Goal: Task Accomplishment & Management: Complete application form

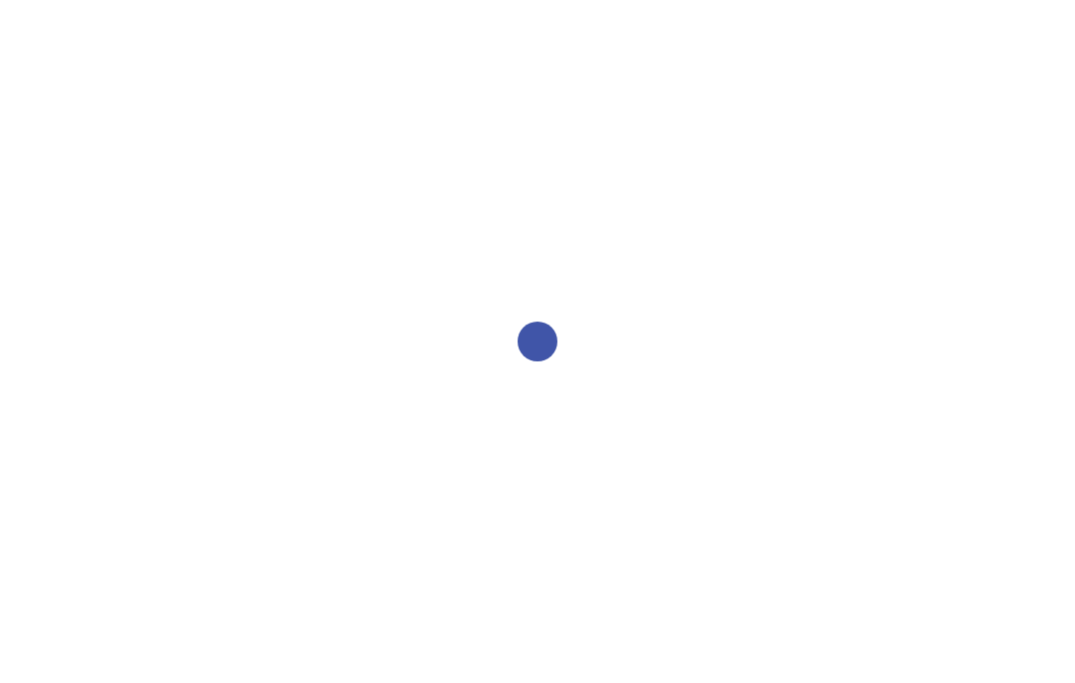
click at [601, 669] on div at bounding box center [537, 341] width 1075 height 683
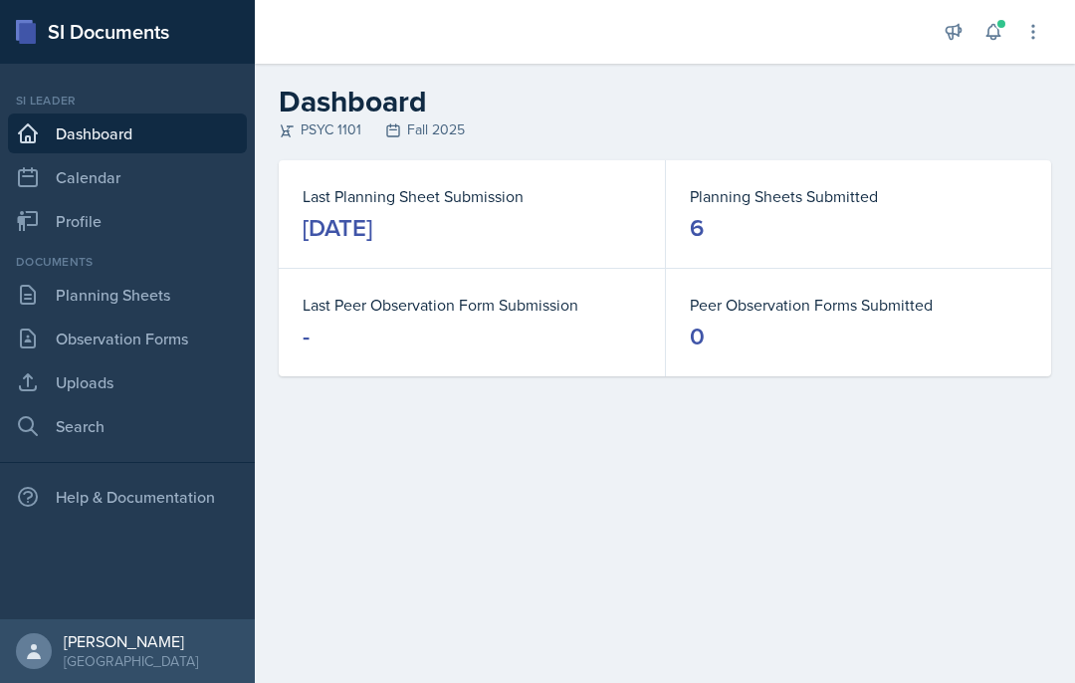
click at [115, 283] on link "Planning Sheets" at bounding box center [127, 295] width 239 height 40
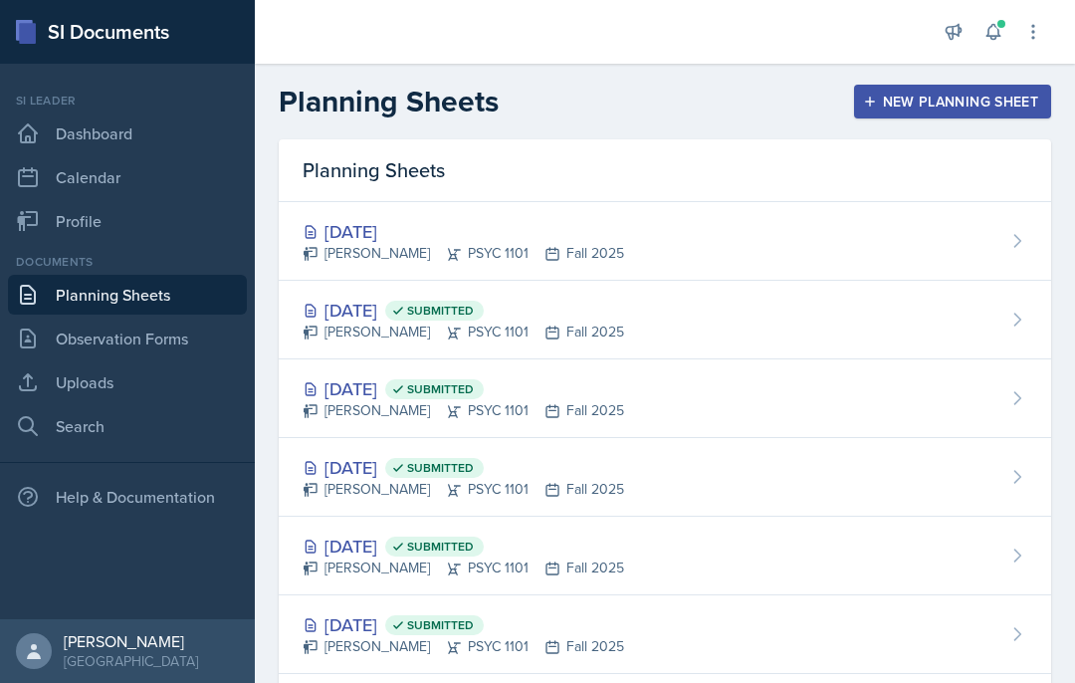
click at [574, 249] on div "[PERSON_NAME] PSYC 1101 Fall 2025" at bounding box center [464, 253] width 322 height 21
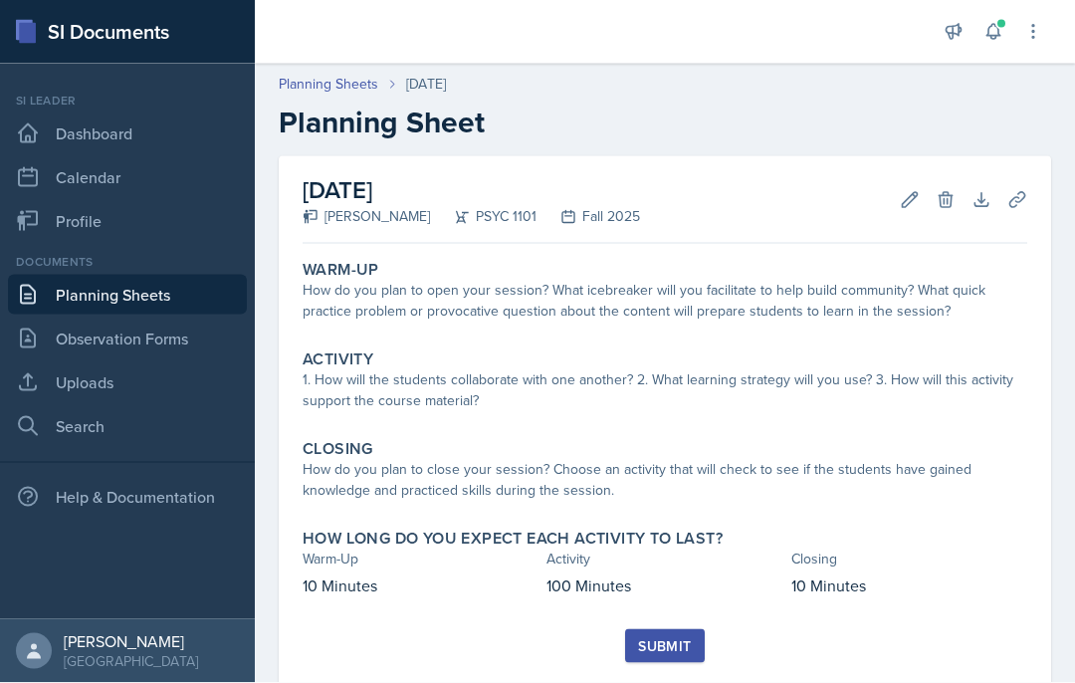
scroll to position [82, 0]
click at [898, 182] on button "Edit" at bounding box center [910, 200] width 36 height 36
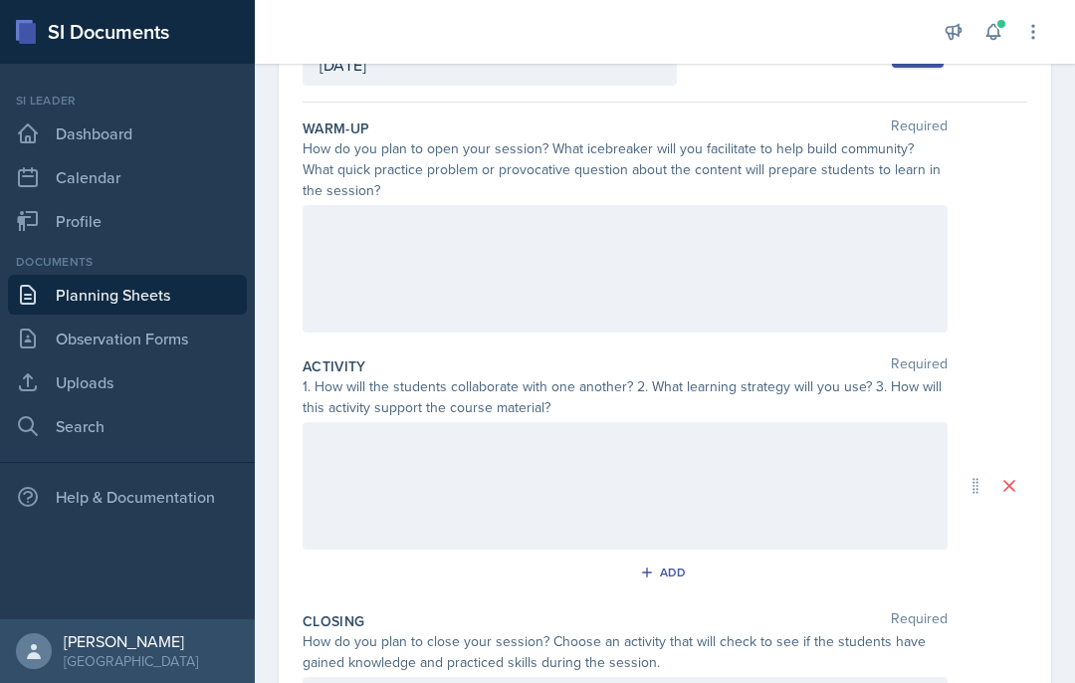
scroll to position [153, 0]
click at [706, 204] on div at bounding box center [625, 267] width 645 height 127
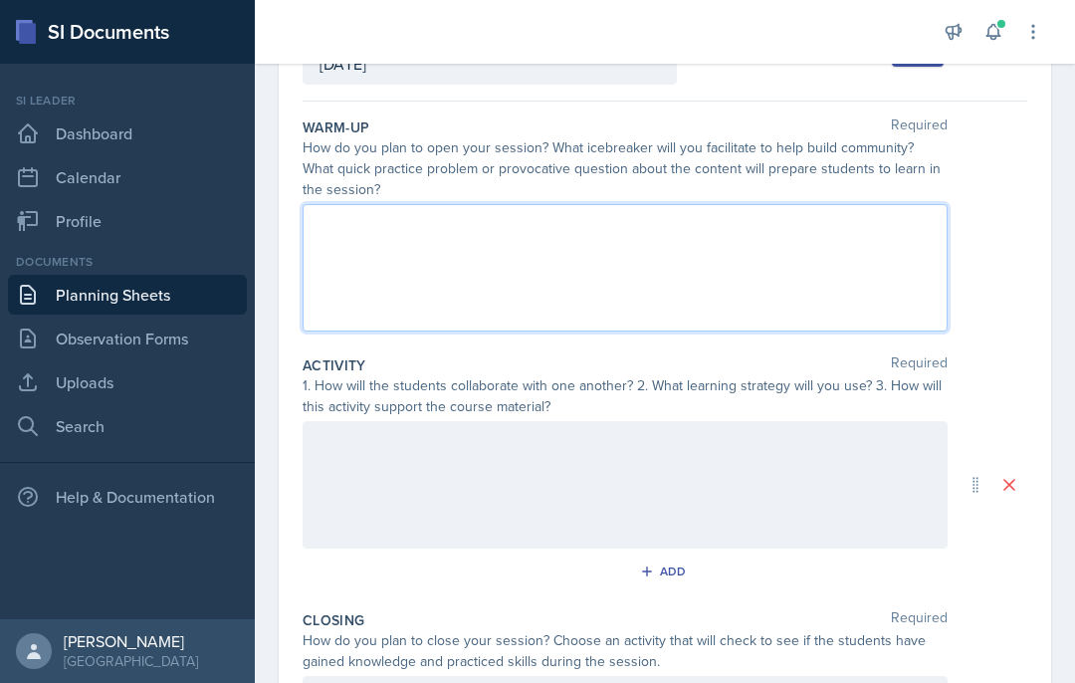
click at [528, 421] on div at bounding box center [625, 484] width 645 height 127
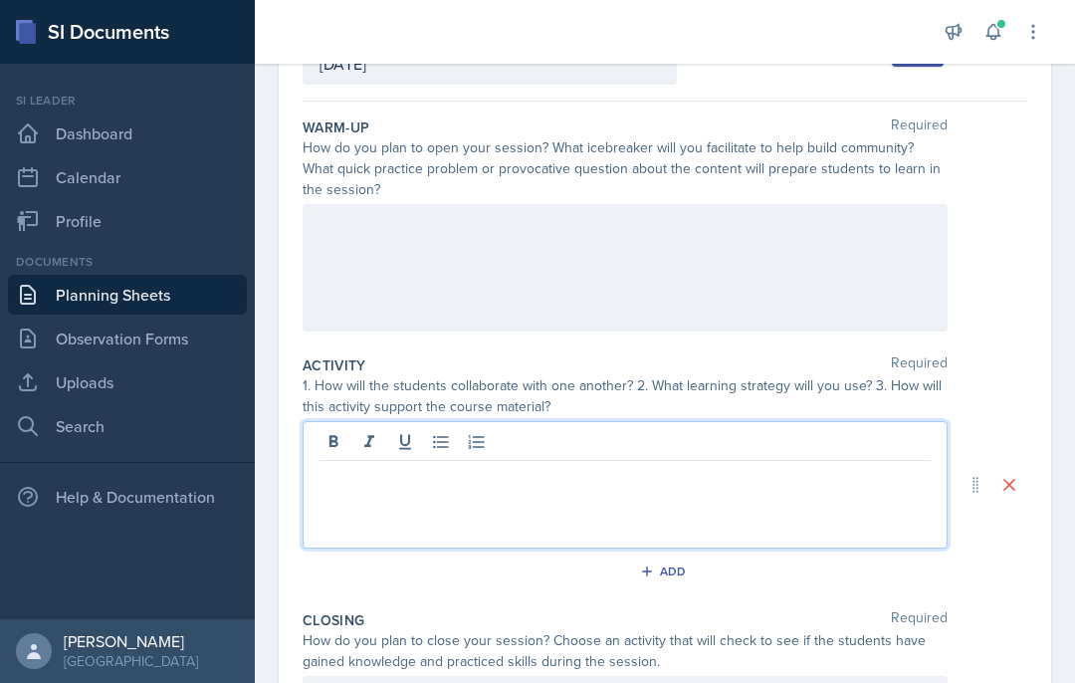
click at [556, 437] on div at bounding box center [625, 484] width 645 height 127
click at [498, 465] on p at bounding box center [625, 477] width 611 height 24
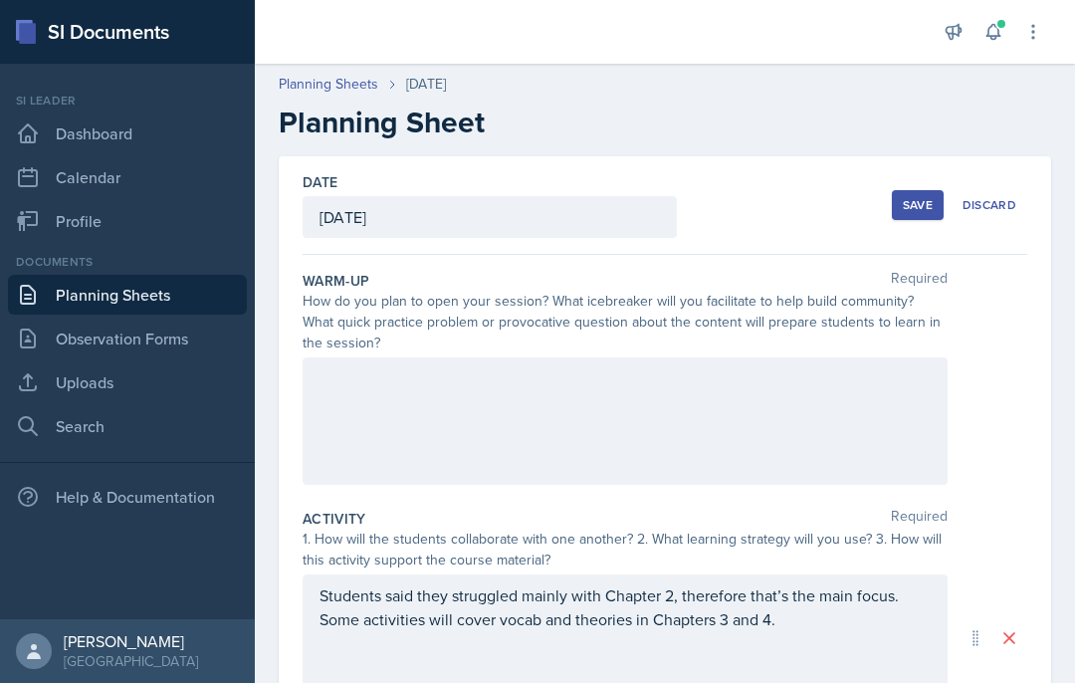
scroll to position [0, 0]
click at [925, 197] on div "Save" at bounding box center [918, 205] width 30 height 16
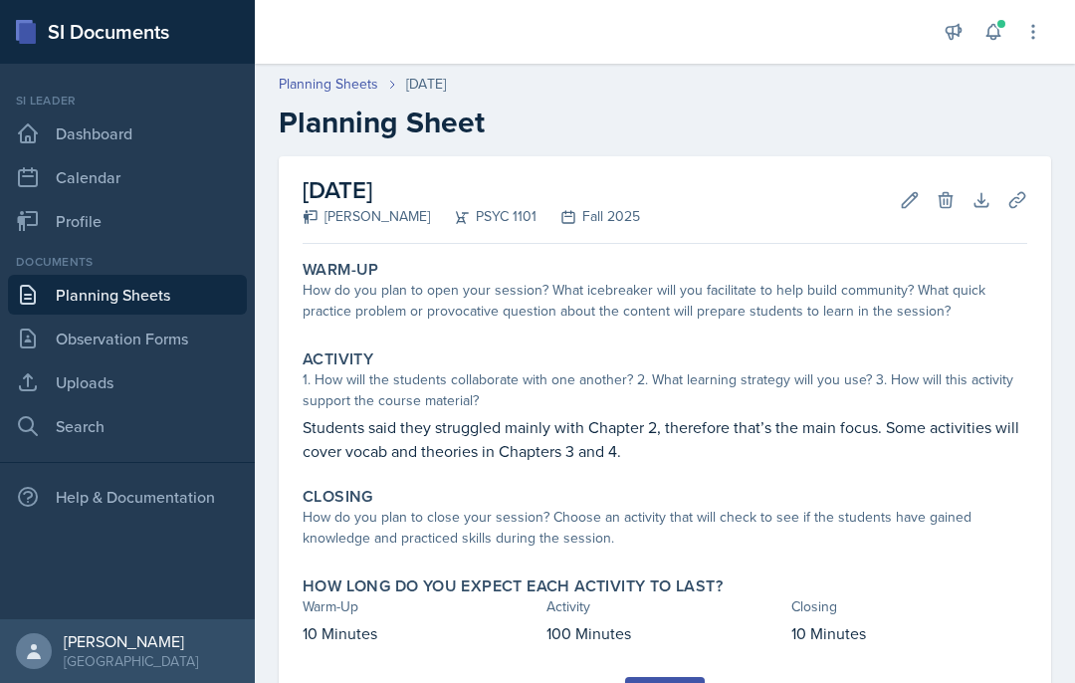
click at [191, 319] on link "Observation Forms" at bounding box center [127, 339] width 239 height 40
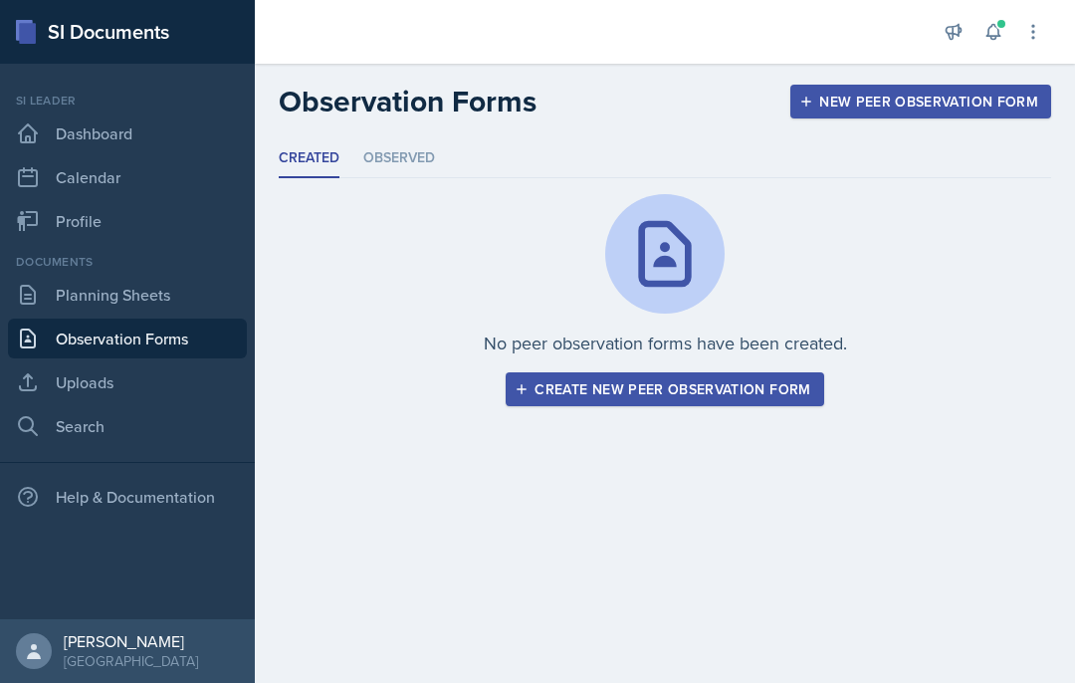
click at [149, 365] on link "Uploads" at bounding box center [127, 382] width 239 height 40
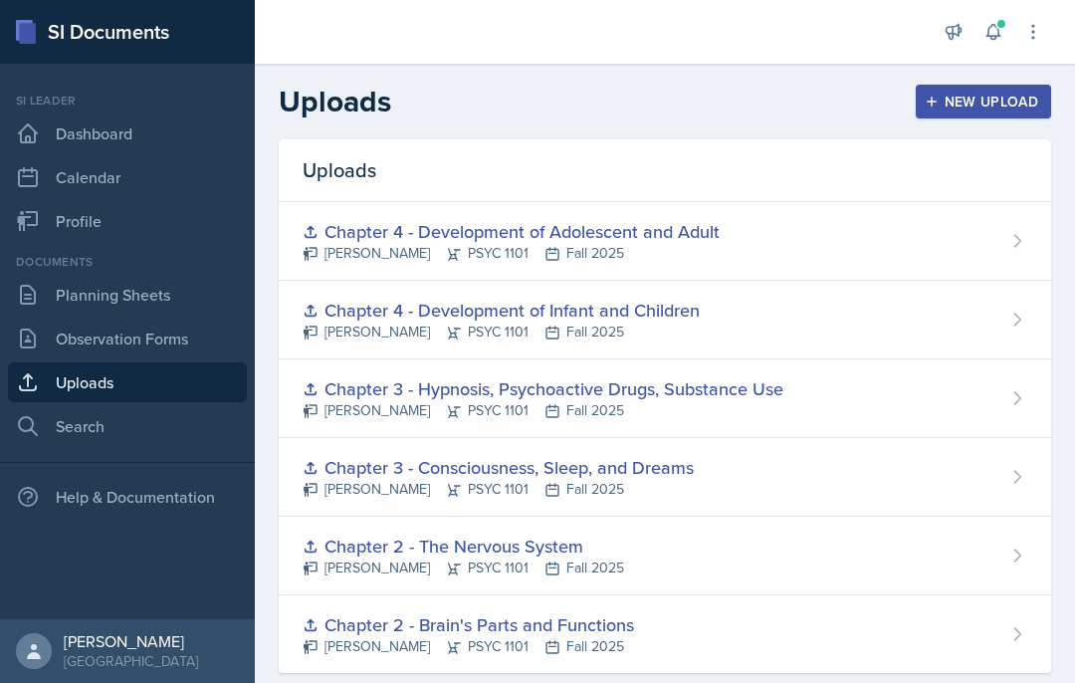
click at [999, 95] on div "New Upload" at bounding box center [984, 102] width 111 height 16
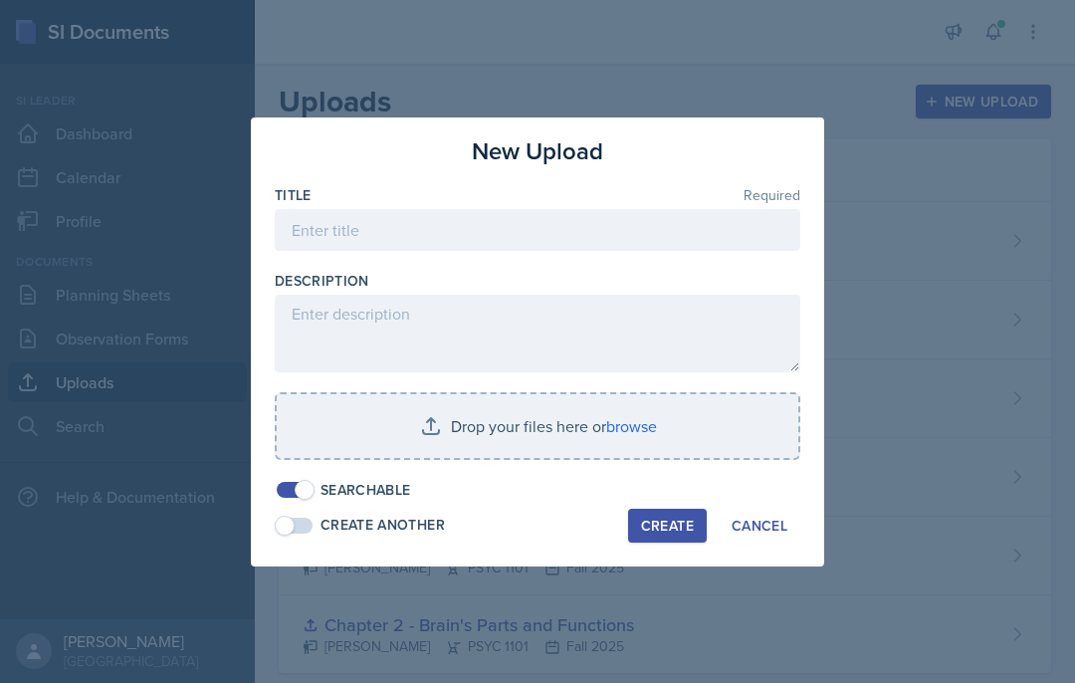
click at [698, 284] on div "Description" at bounding box center [538, 281] width 526 height 20
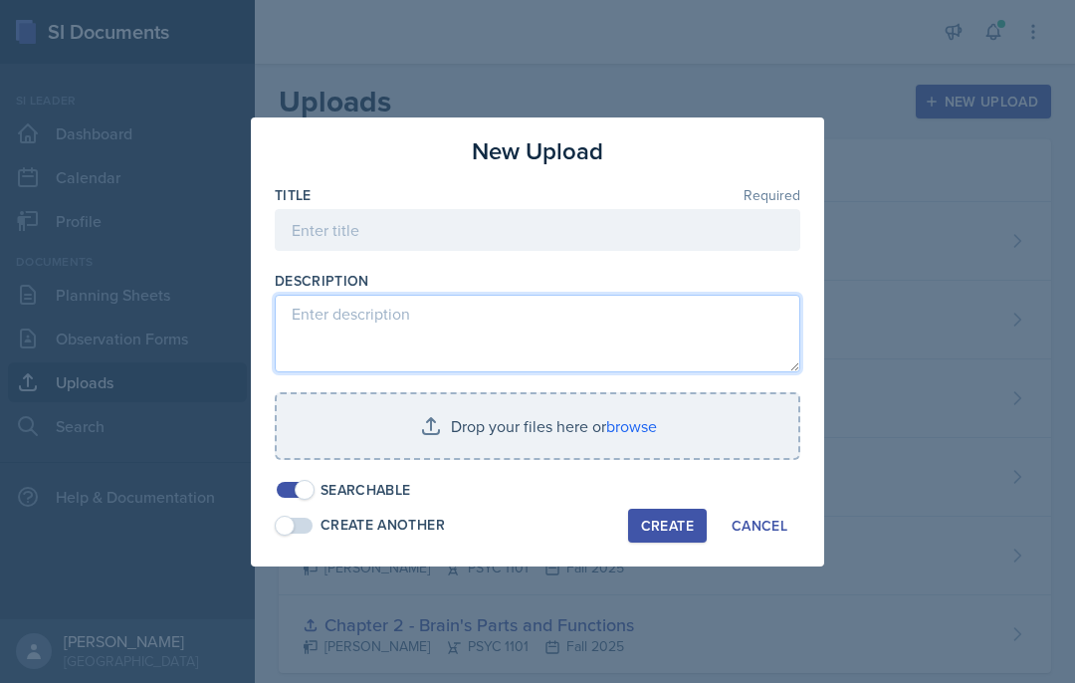
click at [670, 309] on textarea at bounding box center [538, 334] width 526 height 78
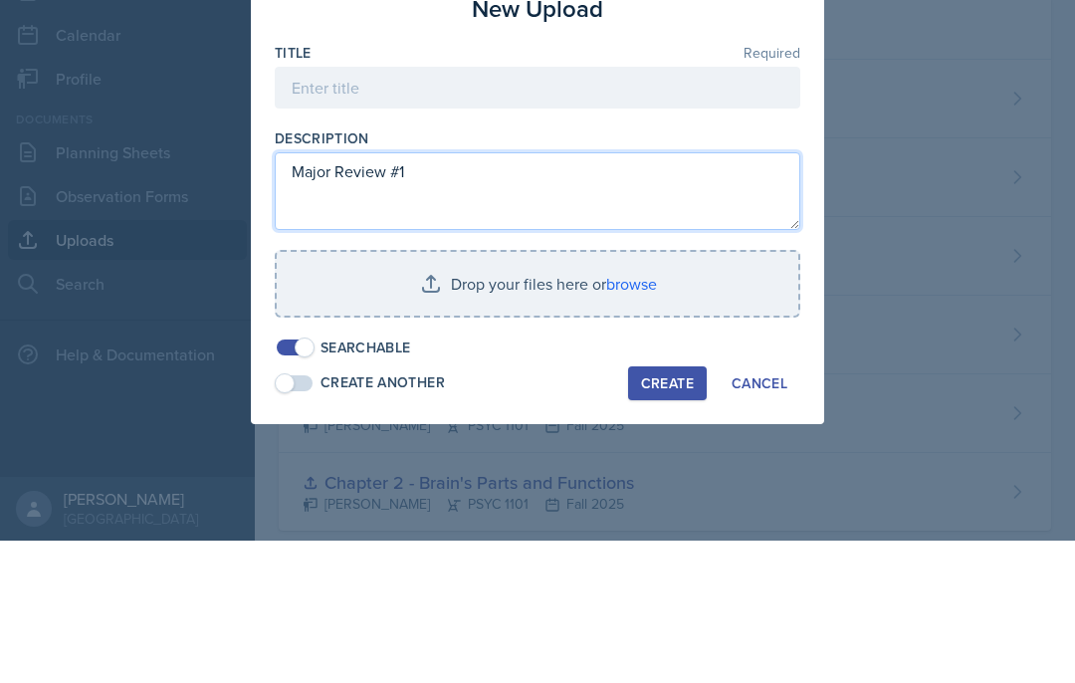
click at [461, 295] on textarea "Major Review #1" at bounding box center [538, 334] width 526 height 78
click at [459, 295] on textarea "Major Review #1" at bounding box center [538, 334] width 526 height 78
click at [456, 295] on textarea "Major Review #1" at bounding box center [538, 334] width 526 height 78
click at [459, 295] on textarea "Major Review #1" at bounding box center [538, 334] width 526 height 78
click at [348, 295] on textarea "Major Review #1" at bounding box center [538, 334] width 526 height 78
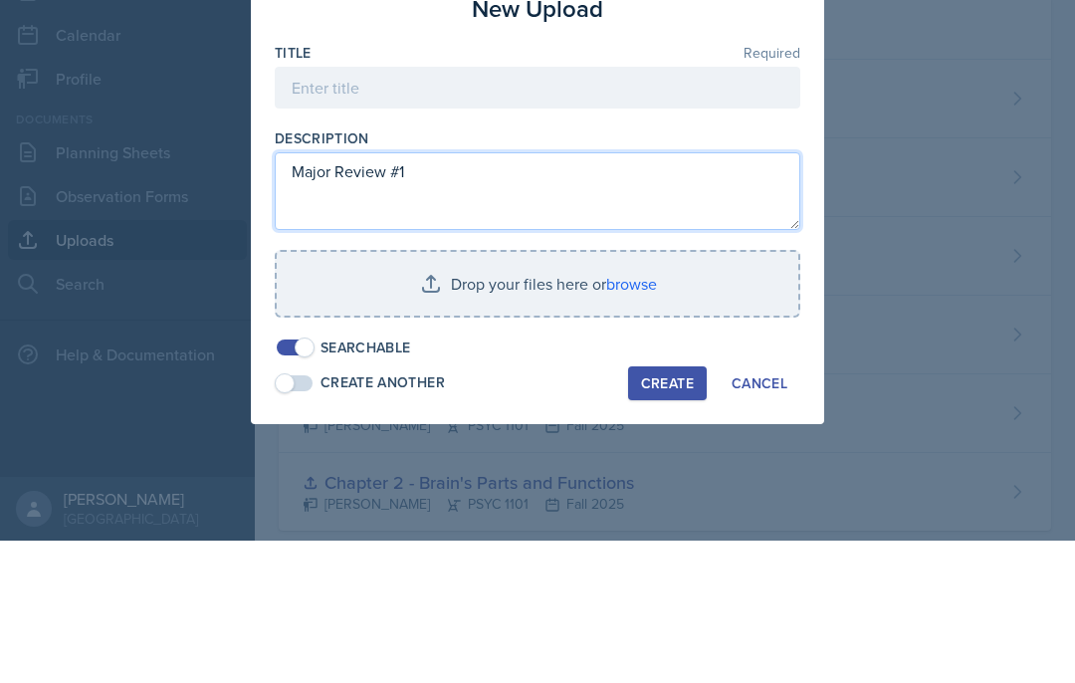
click at [350, 295] on textarea "Major Review #1" at bounding box center [538, 334] width 526 height 78
type textarea "Major Review #1"
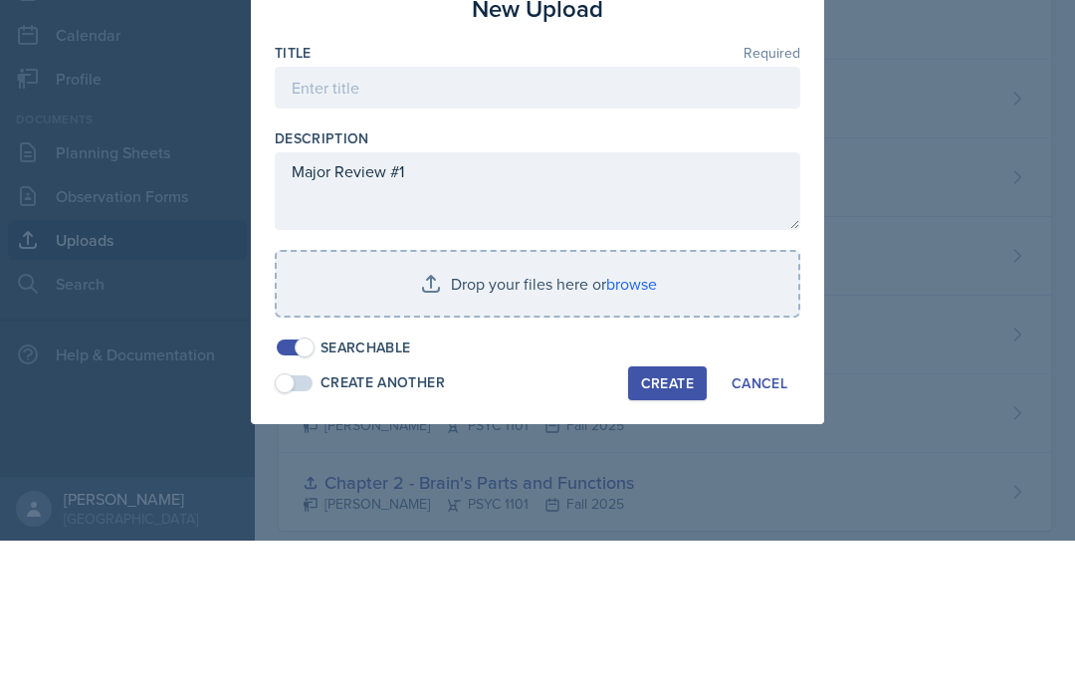
click at [433, 209] on input at bounding box center [538, 230] width 526 height 42
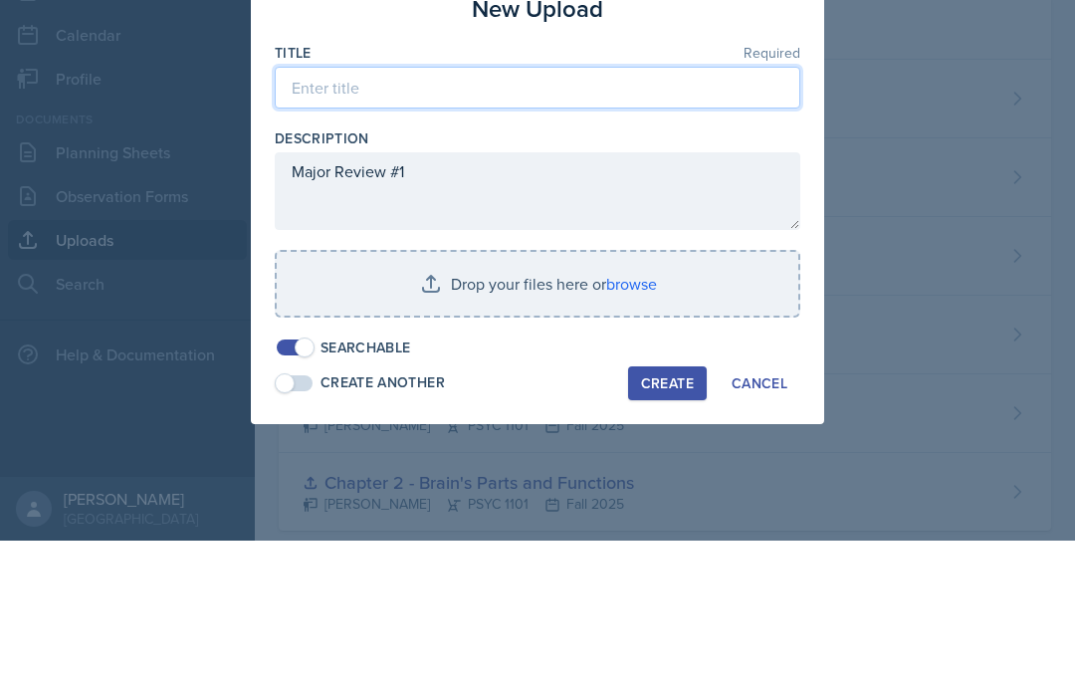
click at [409, 209] on input at bounding box center [538, 230] width 526 height 42
click at [333, 209] on input at bounding box center [538, 230] width 526 height 42
paste input "Major Review #1"
type input "Major Review #1"
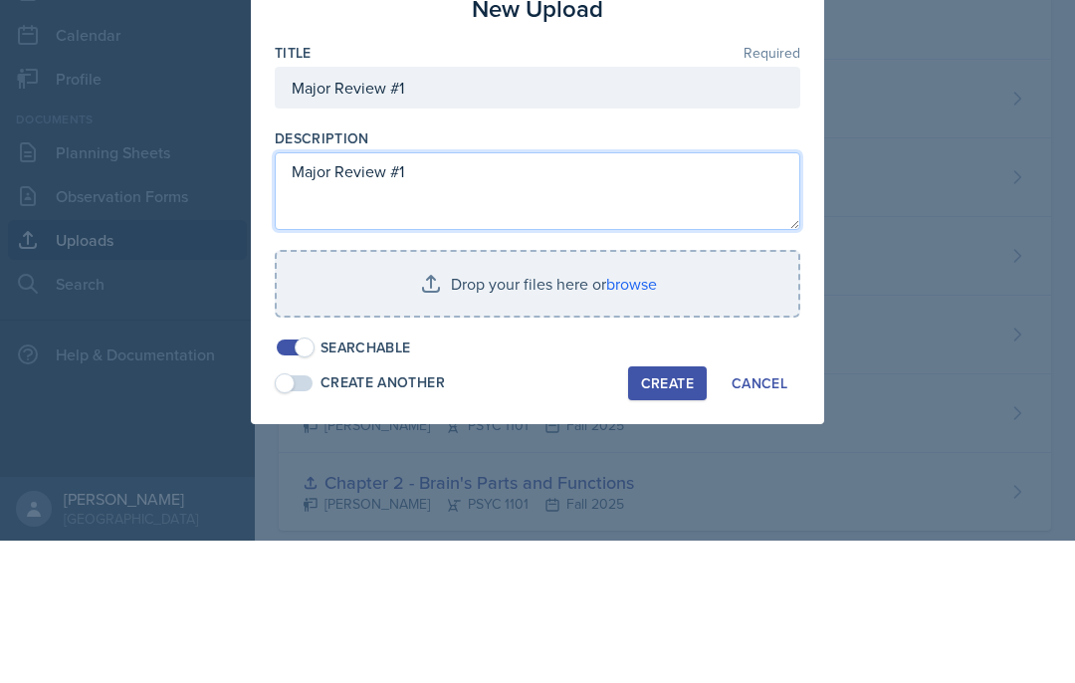
click at [448, 295] on textarea "Major Review #1" at bounding box center [538, 334] width 526 height 78
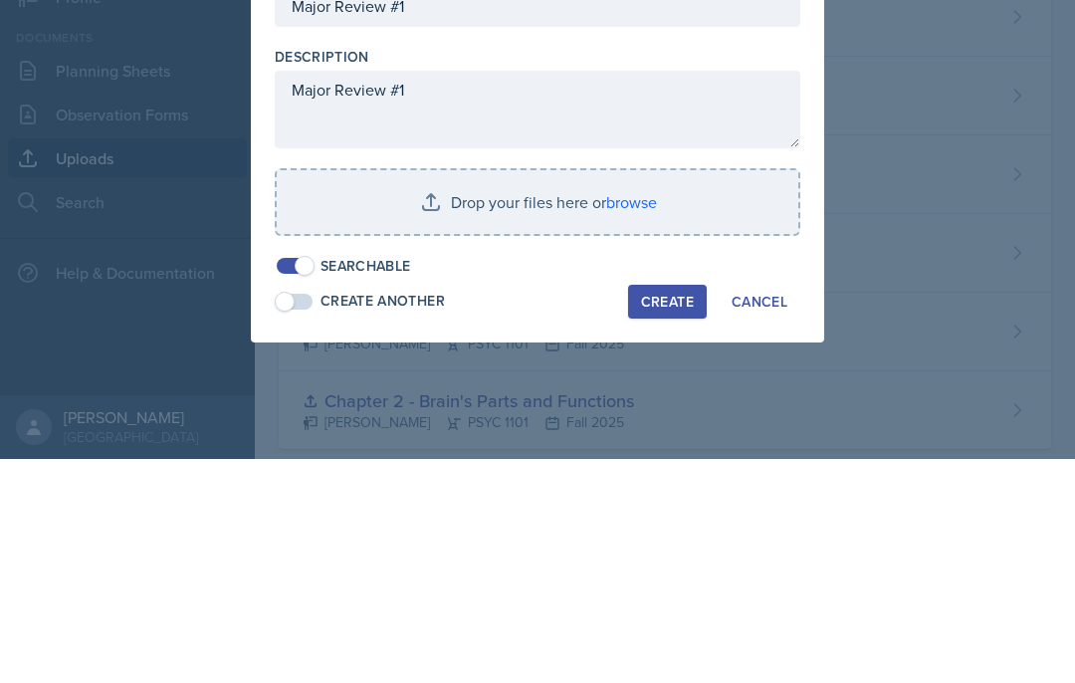
click at [565, 394] on input "file" at bounding box center [538, 426] width 522 height 64
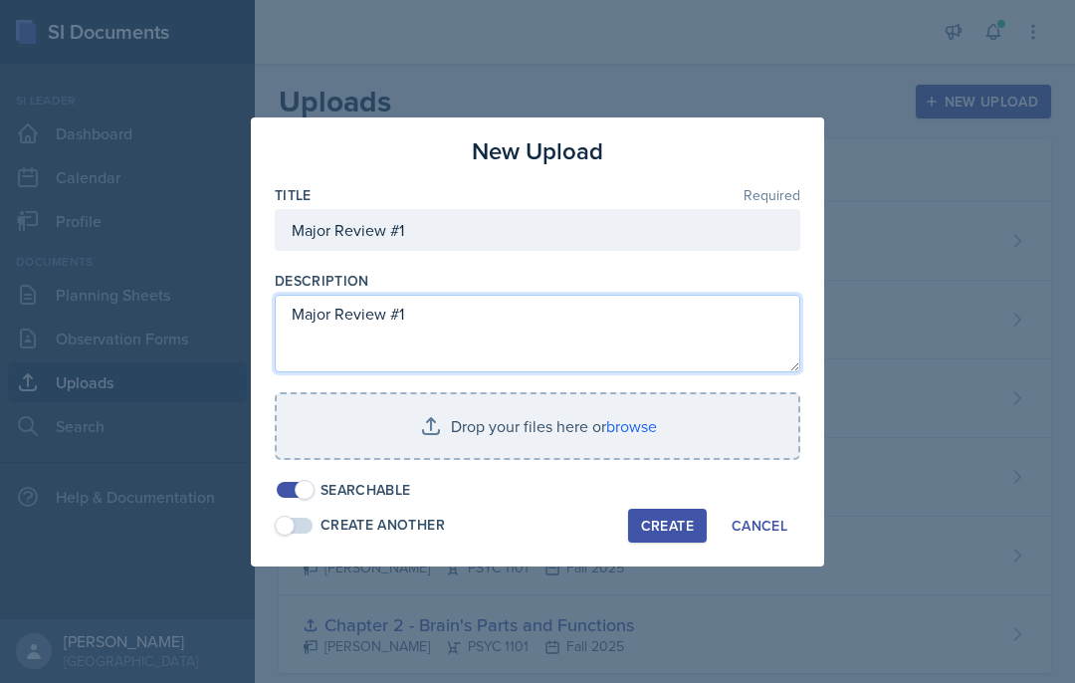
click at [463, 323] on textarea "Major Review #1" at bounding box center [538, 334] width 526 height 78
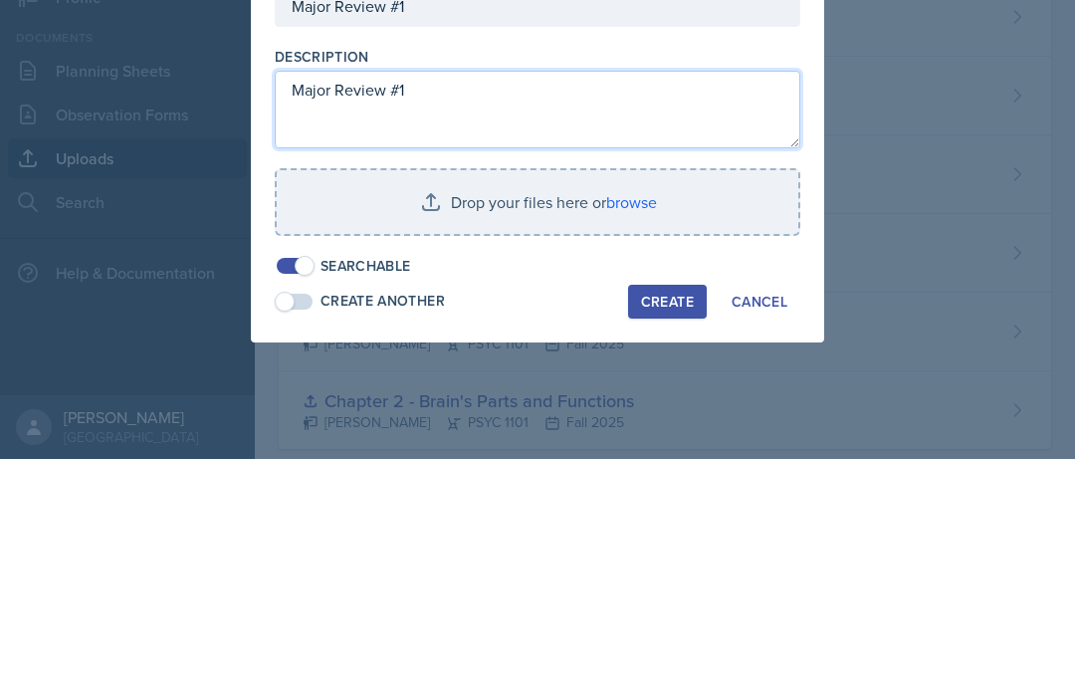
click at [543, 295] on textarea "Major Review #1" at bounding box center [538, 334] width 526 height 78
click at [536, 295] on textarea "Major Review #1" at bounding box center [538, 334] width 526 height 78
click at [535, 295] on textarea "Major Review #1" at bounding box center [538, 334] width 526 height 78
click at [537, 295] on textarea "Major Review #1" at bounding box center [538, 334] width 526 height 78
click at [455, 295] on textarea "Major Review #1" at bounding box center [538, 334] width 526 height 78
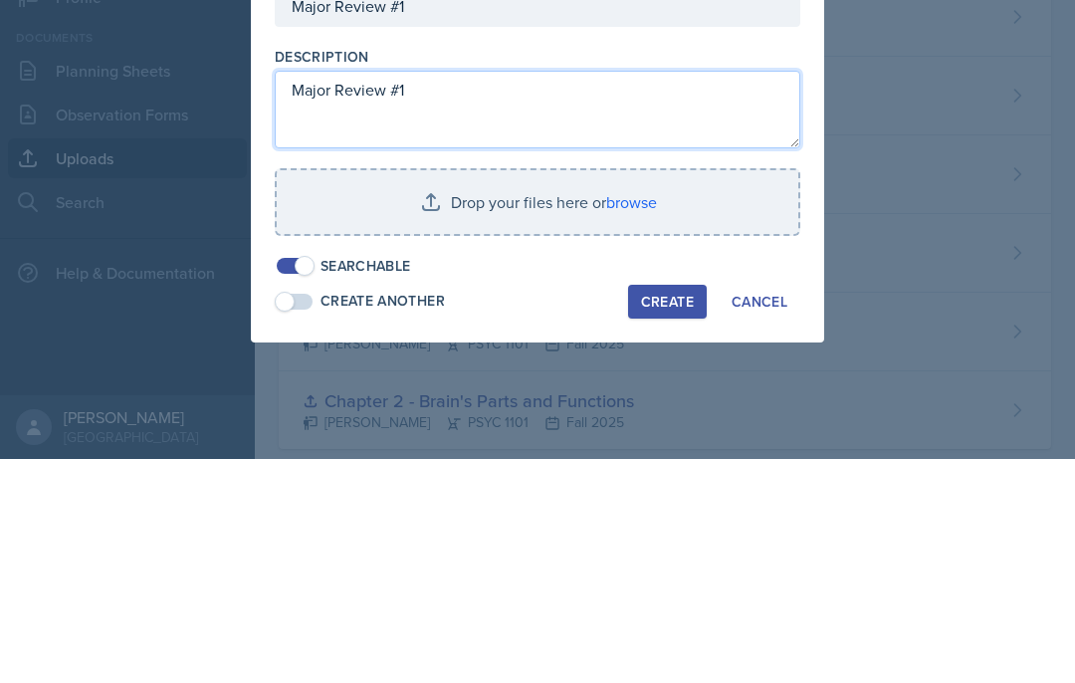
click at [448, 295] on textarea "Major Review #1" at bounding box center [538, 334] width 526 height 78
click at [446, 295] on textarea "Major Review #1" at bounding box center [538, 334] width 526 height 78
click at [445, 295] on textarea "Major Review #1" at bounding box center [538, 334] width 526 height 78
click at [355, 295] on textarea "Major Review #1" at bounding box center [538, 334] width 526 height 78
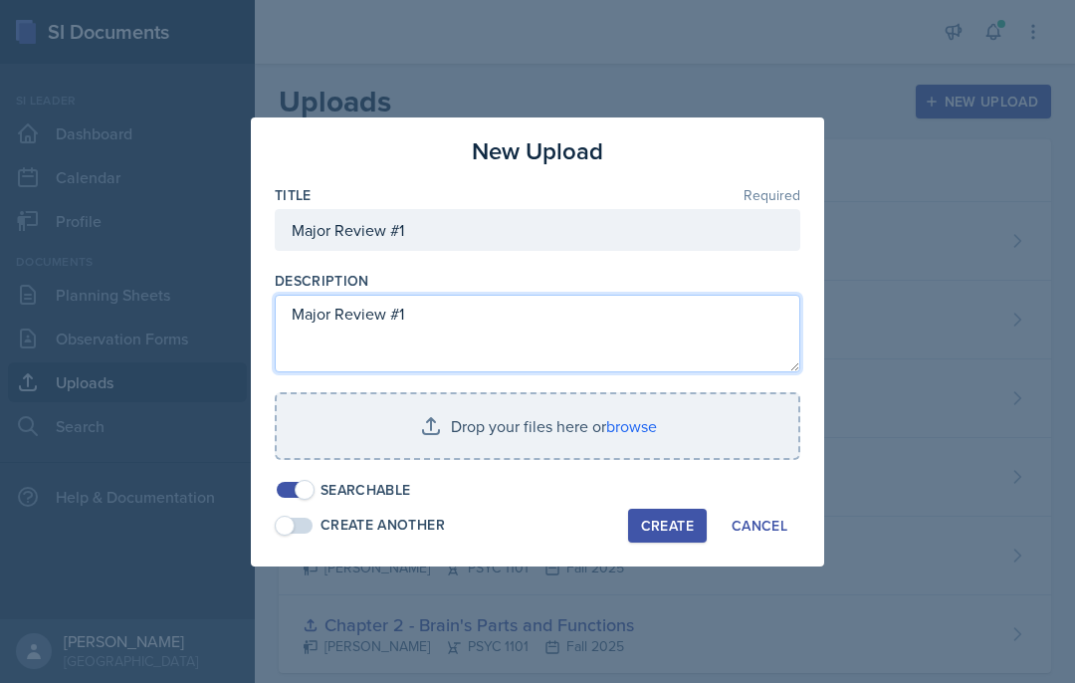
click at [407, 313] on textarea "Major Review #1" at bounding box center [538, 334] width 526 height 78
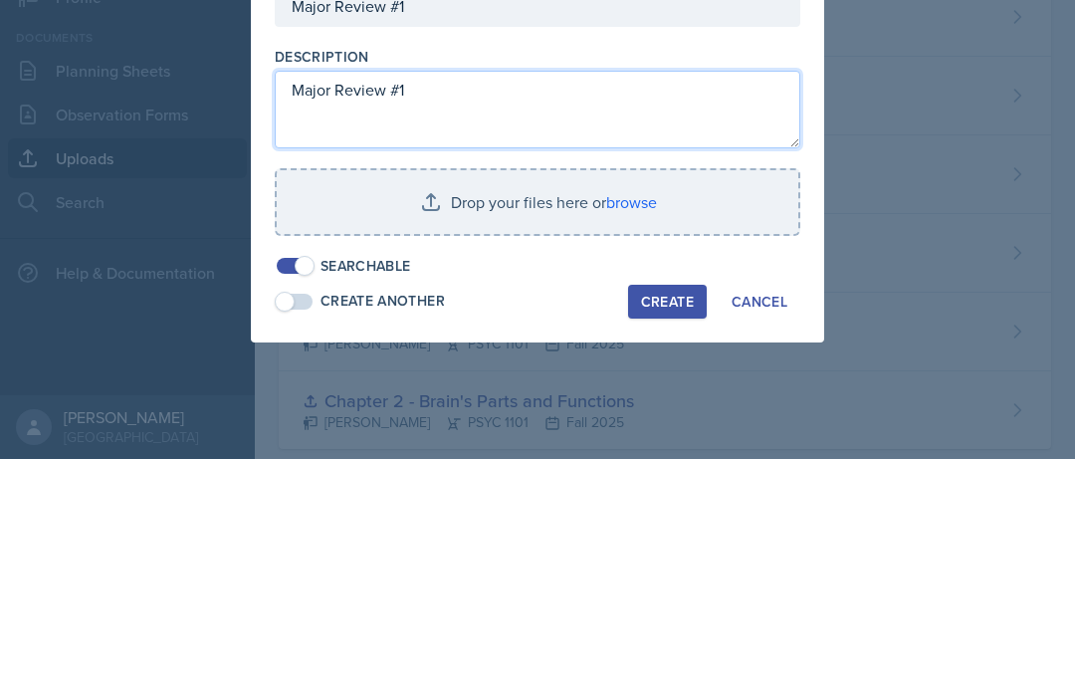
click at [491, 295] on textarea "Major Review #1" at bounding box center [538, 334] width 526 height 78
click at [489, 295] on textarea "Major Review #1" at bounding box center [538, 334] width 526 height 78
click at [484, 295] on textarea "Major Review #1" at bounding box center [538, 334] width 526 height 78
click at [347, 295] on textarea "Major Review #1" at bounding box center [538, 334] width 526 height 78
click at [349, 295] on textarea "Major Review #1" at bounding box center [538, 334] width 526 height 78
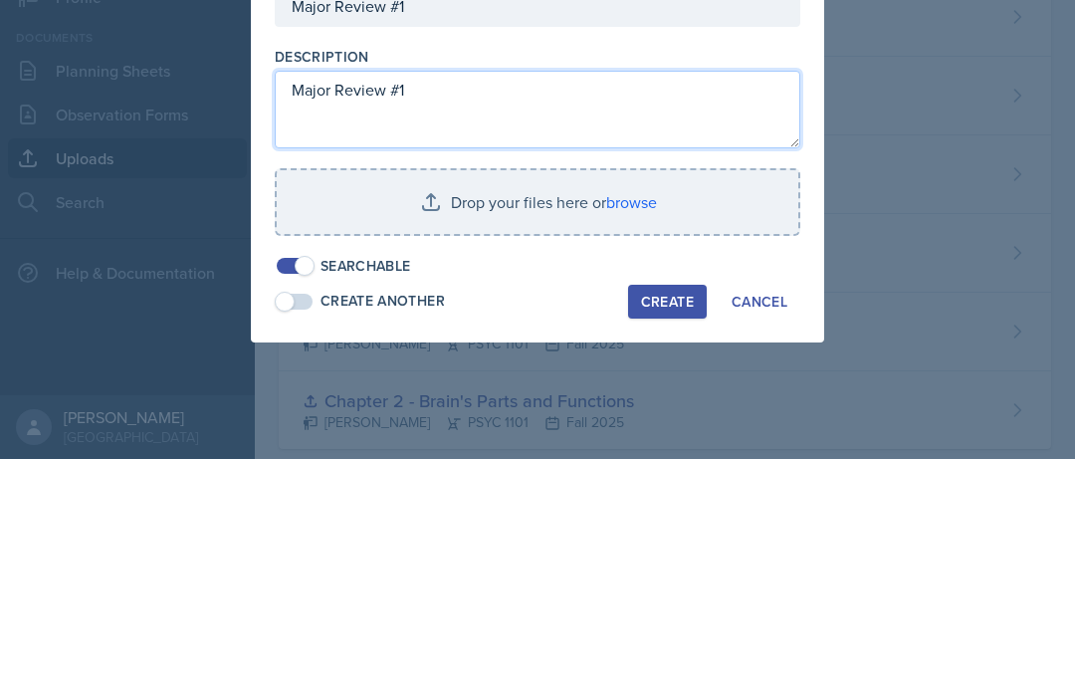
click at [347, 295] on textarea "Major Review #1" at bounding box center [538, 334] width 526 height 78
paste textarea "[URL][DOMAIN_NAME]"
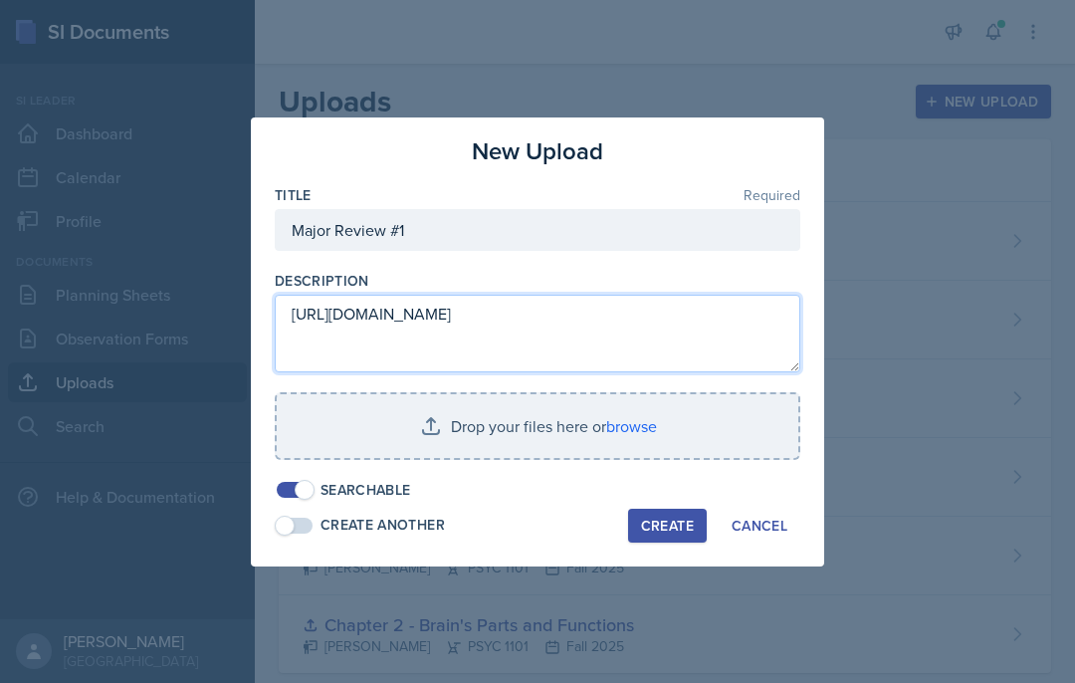
type textarea "[URL][DOMAIN_NAME]"
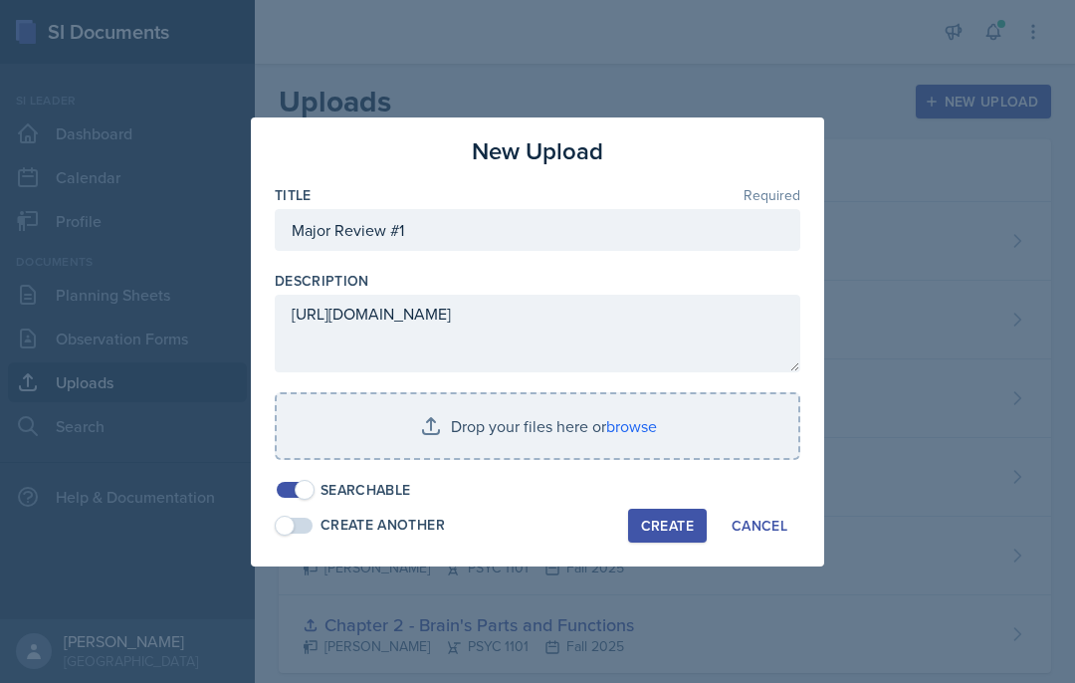
click at [559, 421] on input "file" at bounding box center [538, 426] width 522 height 64
click at [510, 438] on input "file" at bounding box center [538, 426] width 522 height 64
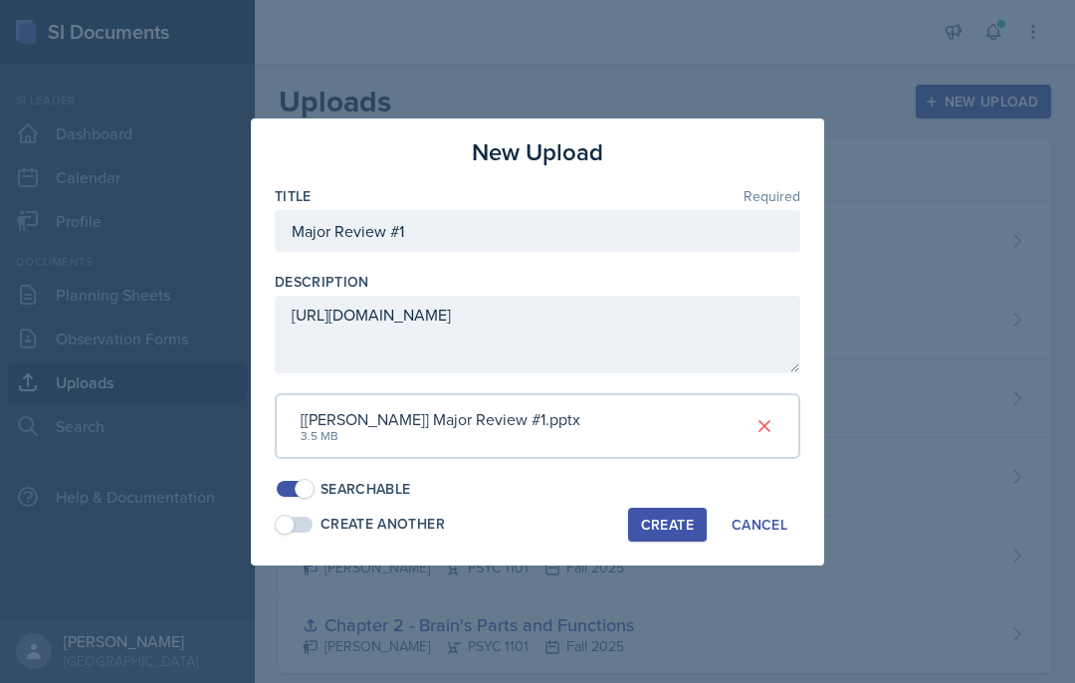
click at [661, 517] on div "Create" at bounding box center [667, 525] width 53 height 16
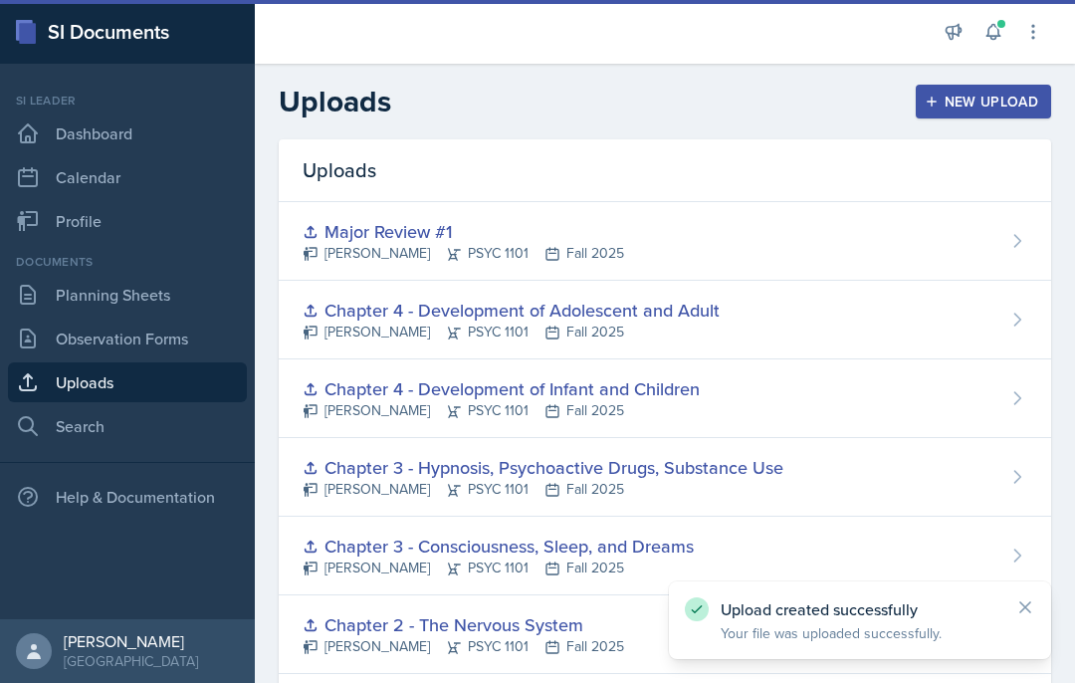
scroll to position [0, 0]
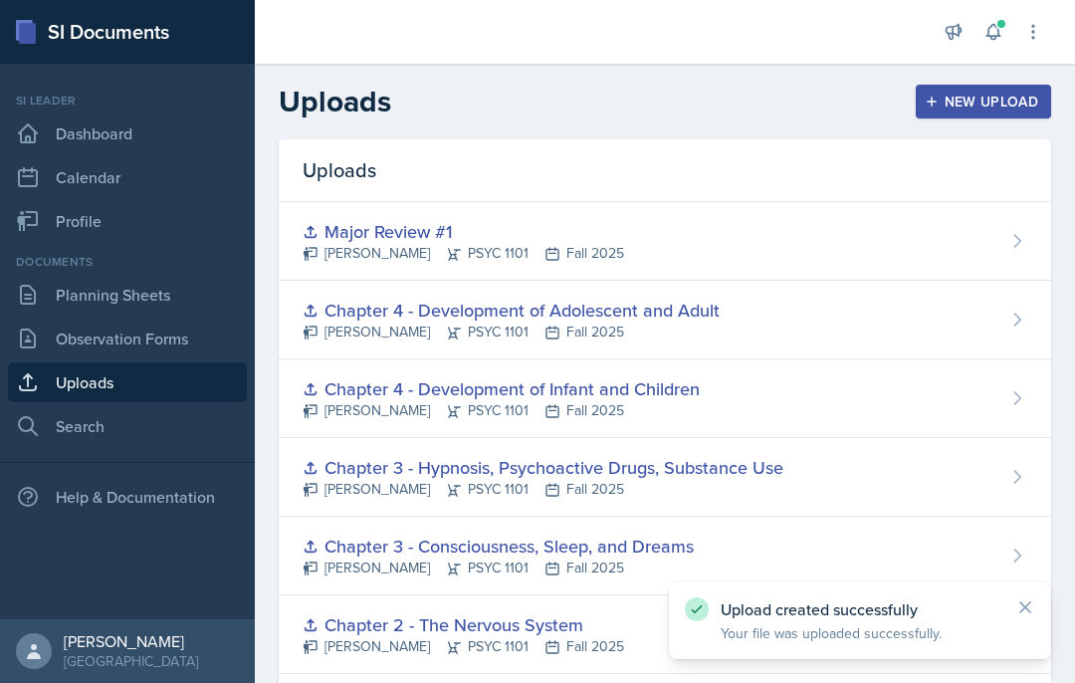
click at [708, 322] on div "[PERSON_NAME] PSYC 1101 Fall 2025" at bounding box center [511, 332] width 417 height 21
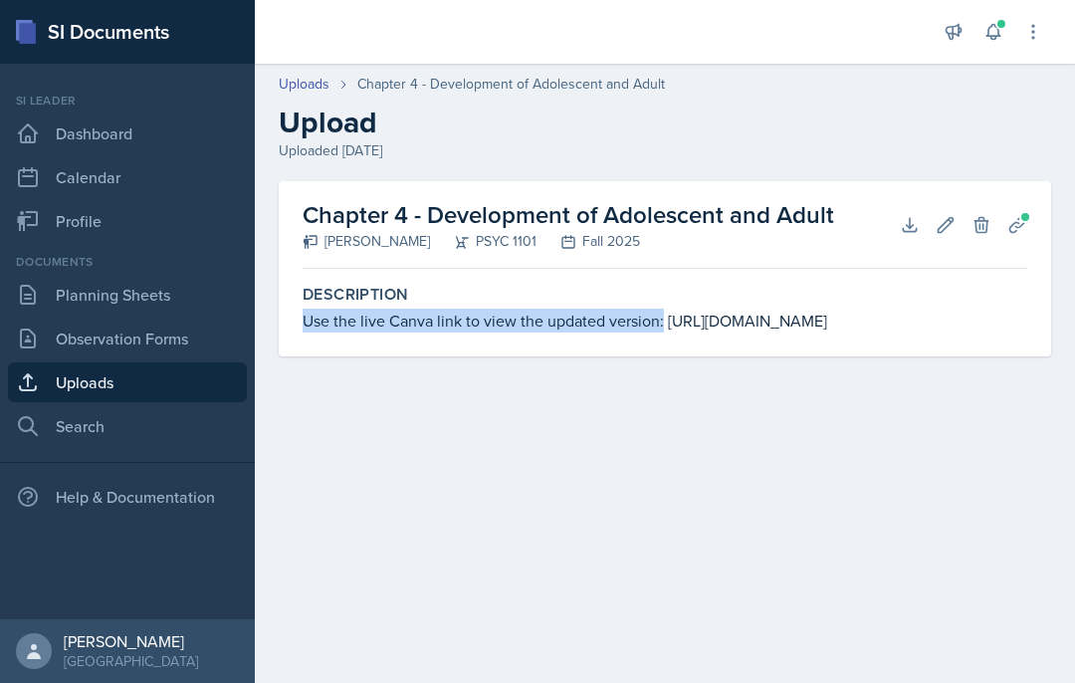
scroll to position [82, 0]
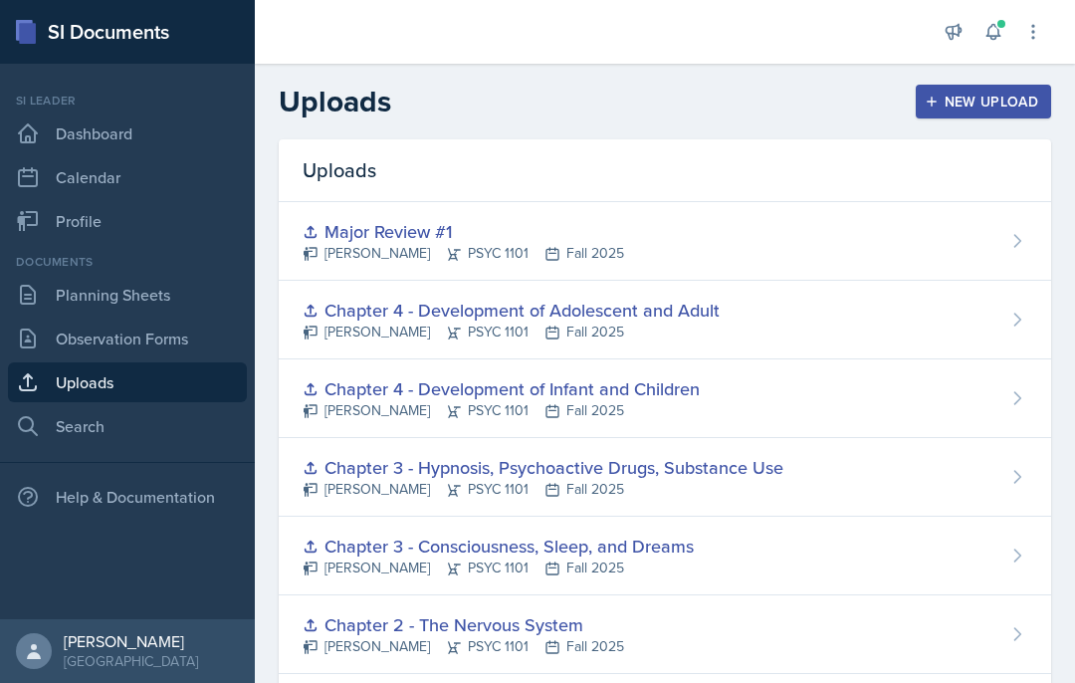
click at [539, 218] on div "Major Review #1" at bounding box center [464, 231] width 322 height 27
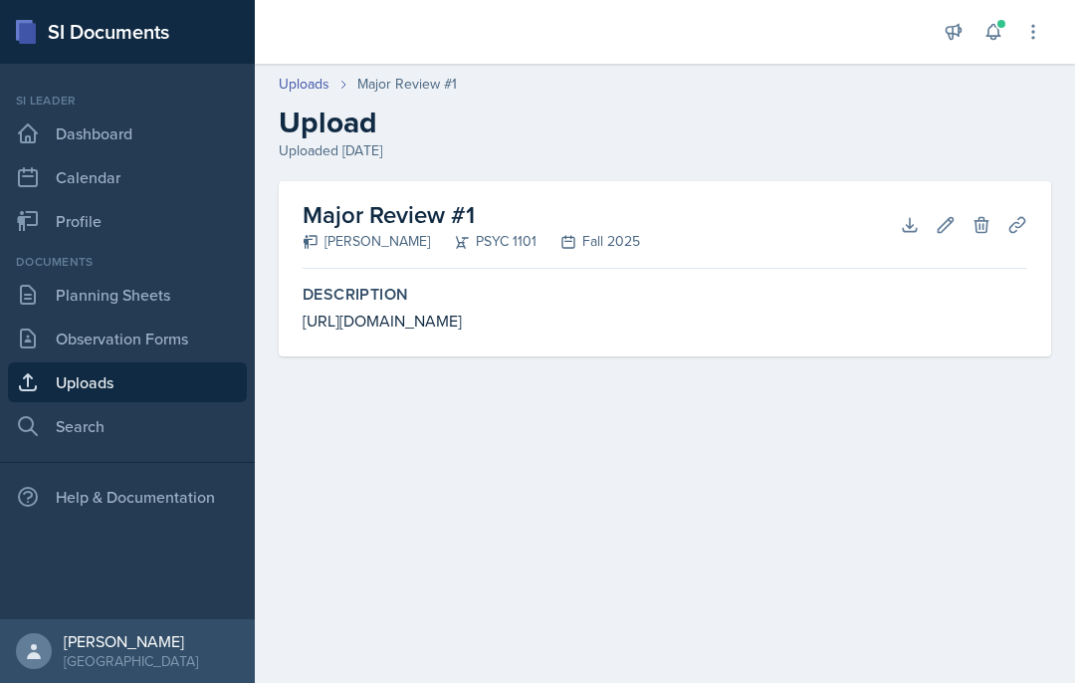
click at [953, 218] on icon at bounding box center [946, 224] width 15 height 15
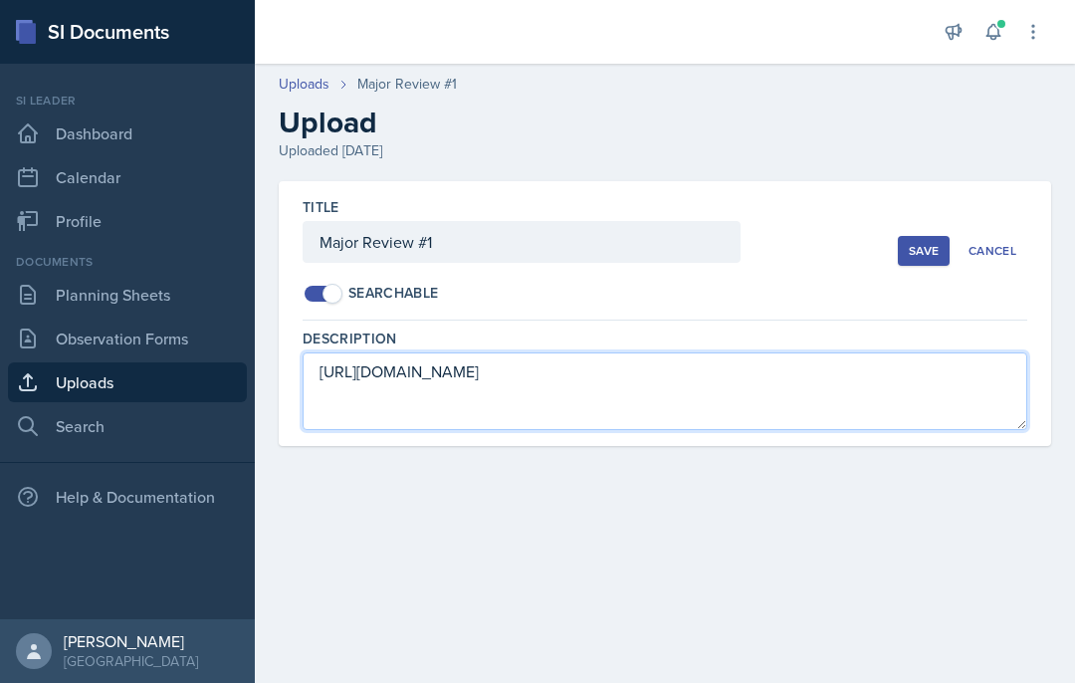
click at [325, 363] on textarea "[URL][DOMAIN_NAME]" at bounding box center [665, 392] width 725 height 78
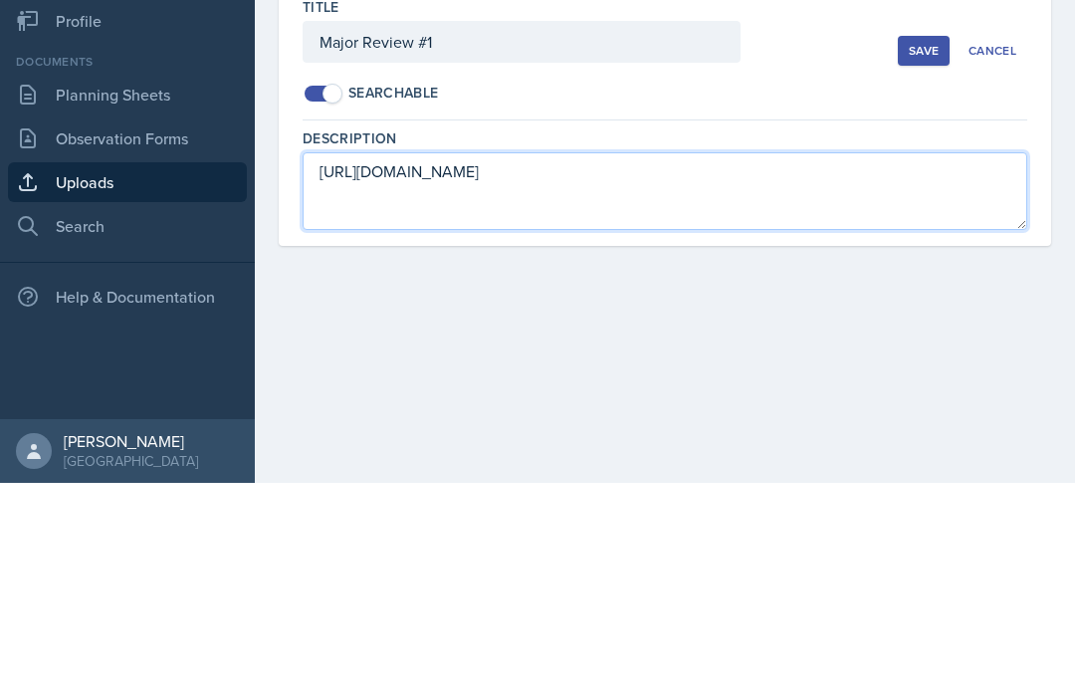
click at [410, 353] on textarea "[URL][DOMAIN_NAME]" at bounding box center [665, 392] width 725 height 78
click at [386, 353] on textarea "[URL][DOMAIN_NAME]" at bounding box center [665, 392] width 725 height 78
paste textarea "Use the live Canva link to view the updated version:"
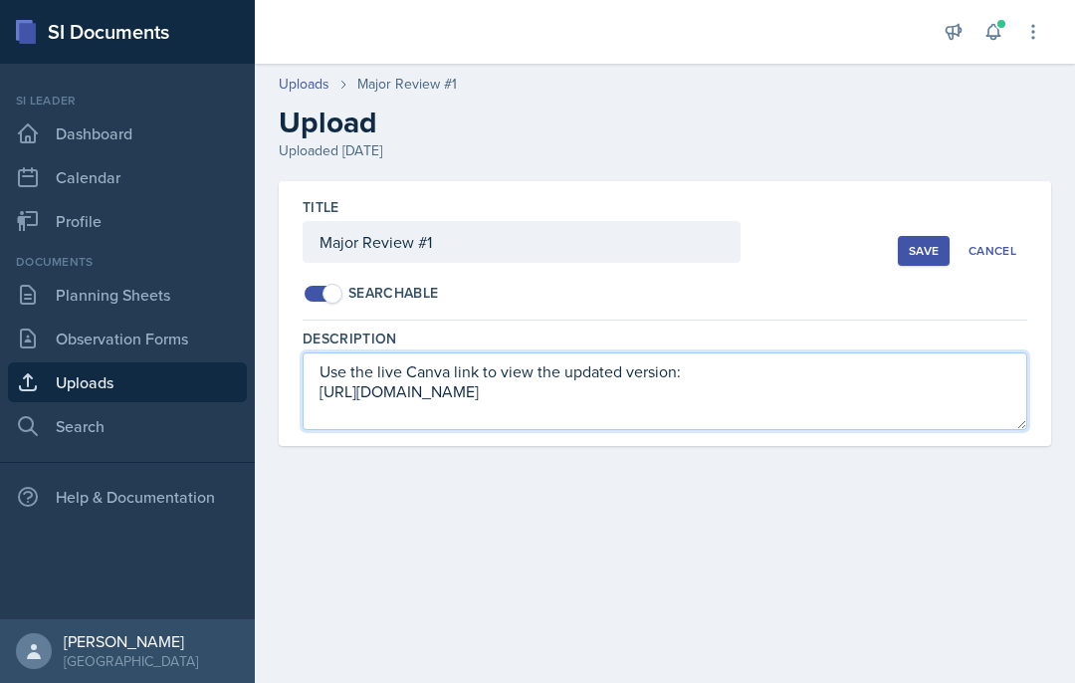
type textarea "Use the live Canva link to view the updated version: [URL][DOMAIN_NAME]"
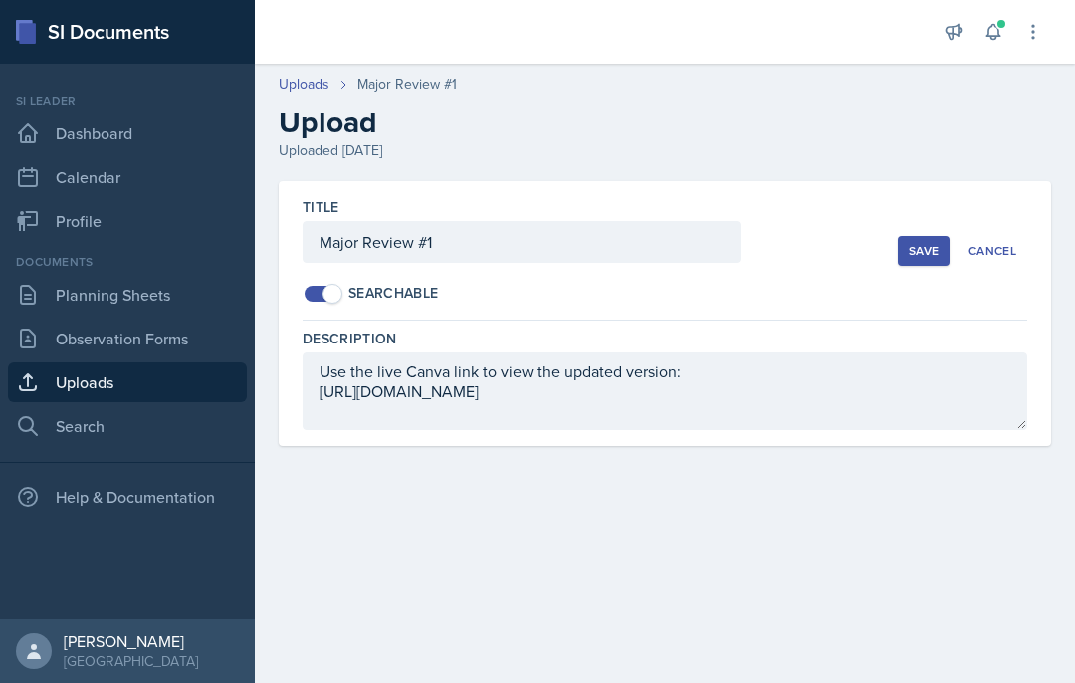
click at [921, 243] on div "Save" at bounding box center [924, 251] width 30 height 16
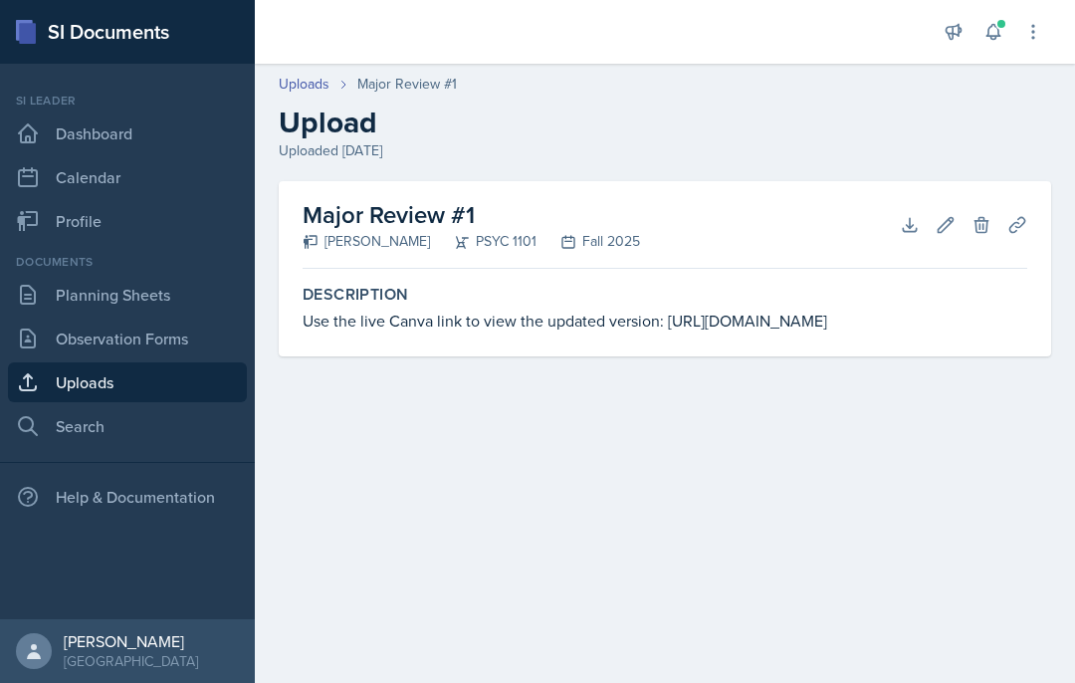
click at [155, 319] on link "Observation Forms" at bounding box center [127, 339] width 239 height 40
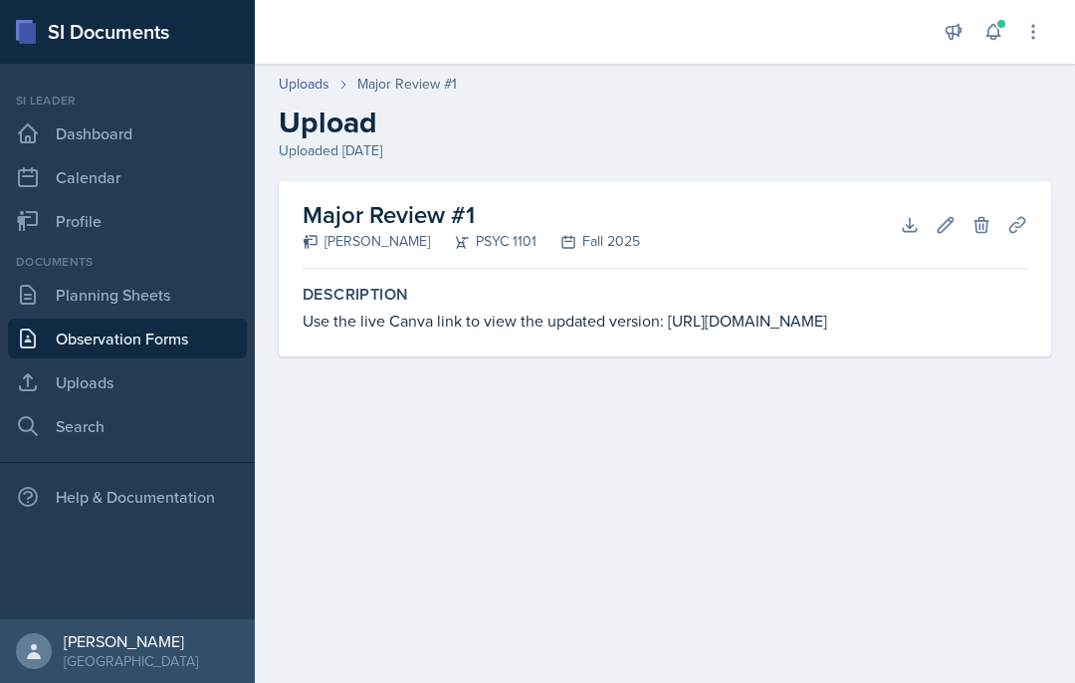
click at [163, 288] on link "Planning Sheets" at bounding box center [127, 295] width 239 height 40
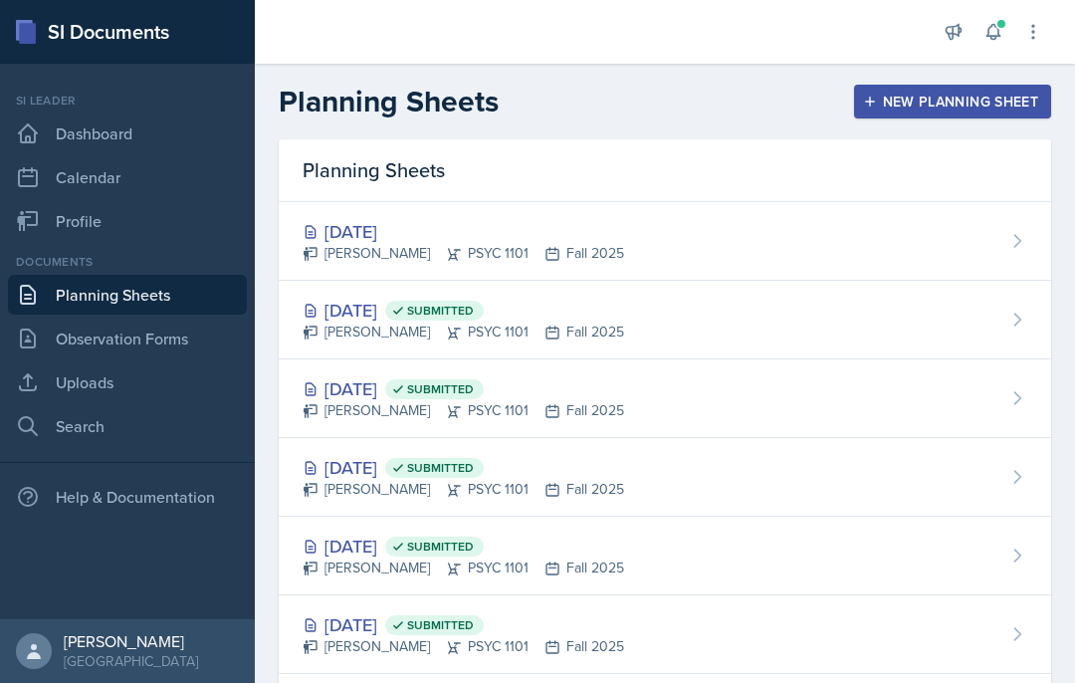
click at [881, 224] on div "[DATE] [PERSON_NAME] PSYC 1101 Fall 2025" at bounding box center [665, 241] width 773 height 79
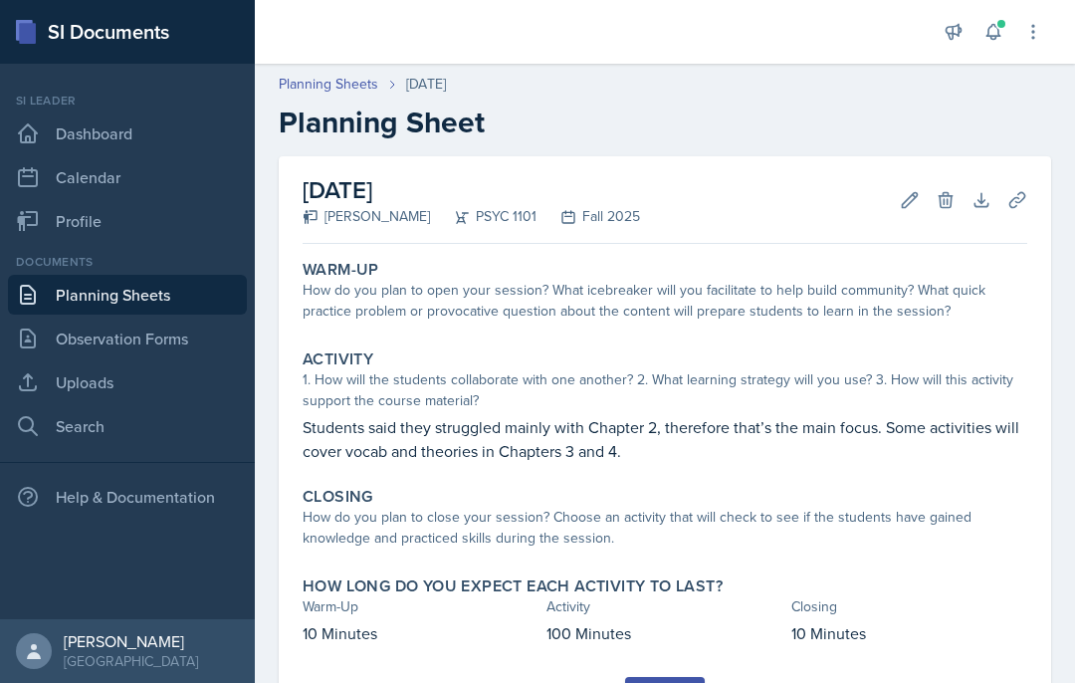
click at [977, 202] on icon at bounding box center [982, 200] width 20 height 20
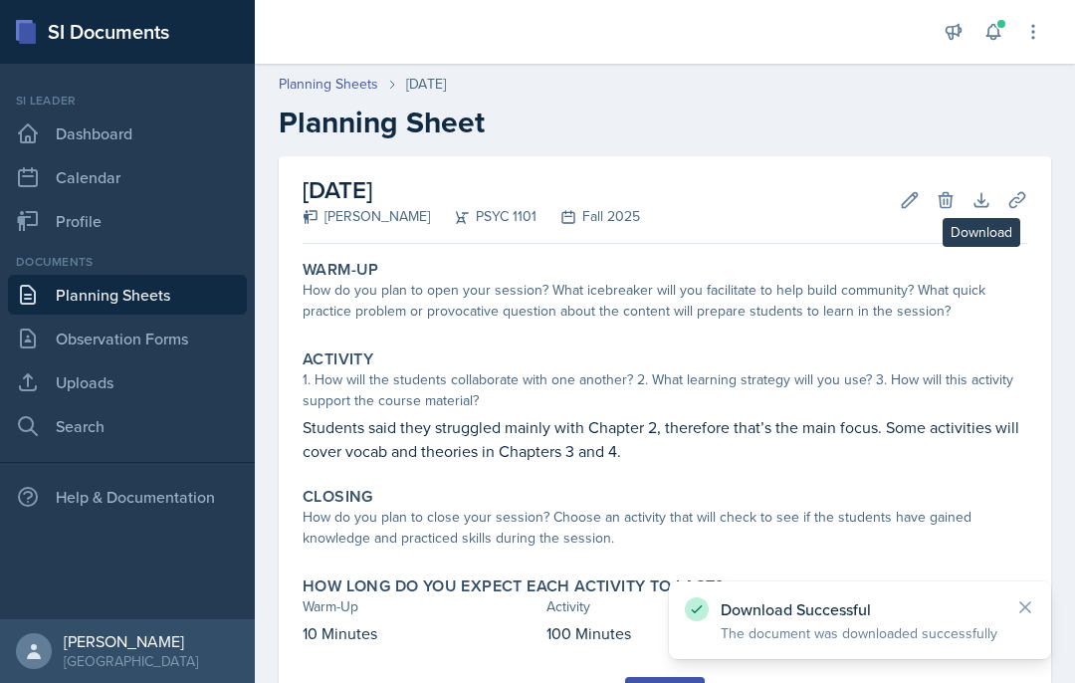
click at [1019, 199] on icon at bounding box center [1018, 200] width 20 height 20
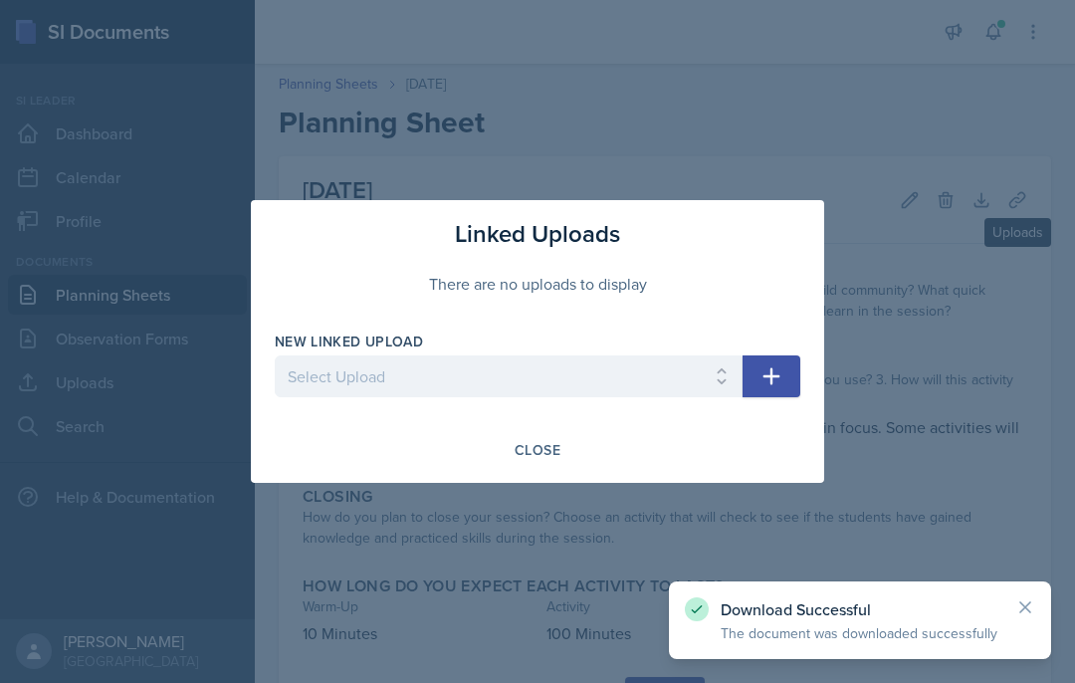
click at [565, 457] on button "Close" at bounding box center [538, 450] width 72 height 34
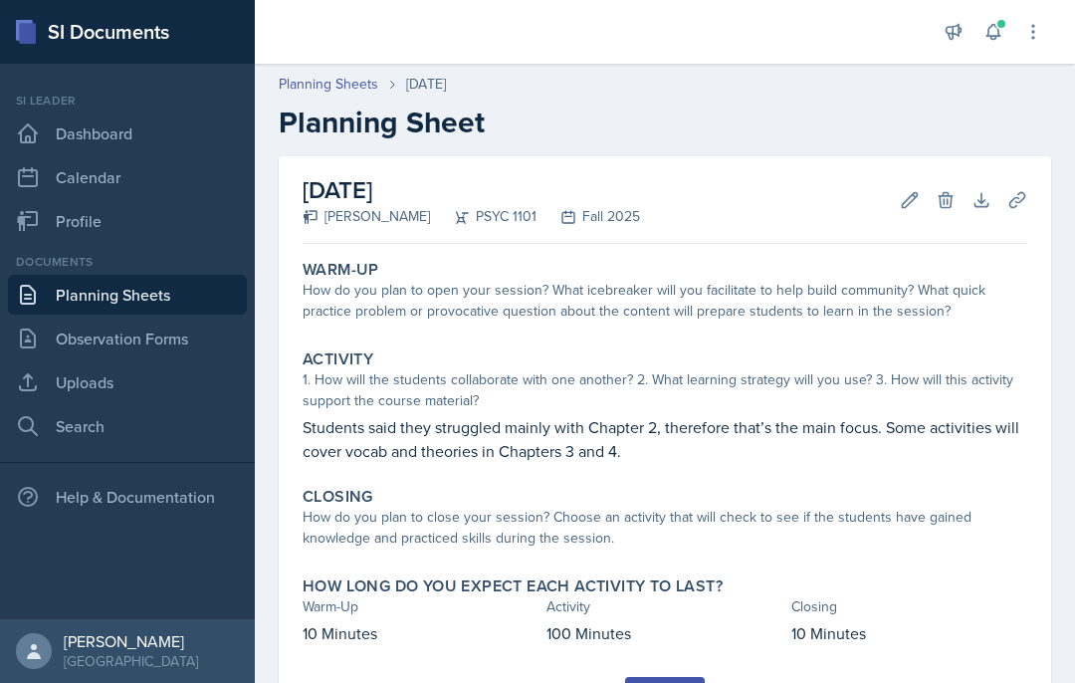
click at [1023, 203] on icon at bounding box center [1018, 200] width 20 height 20
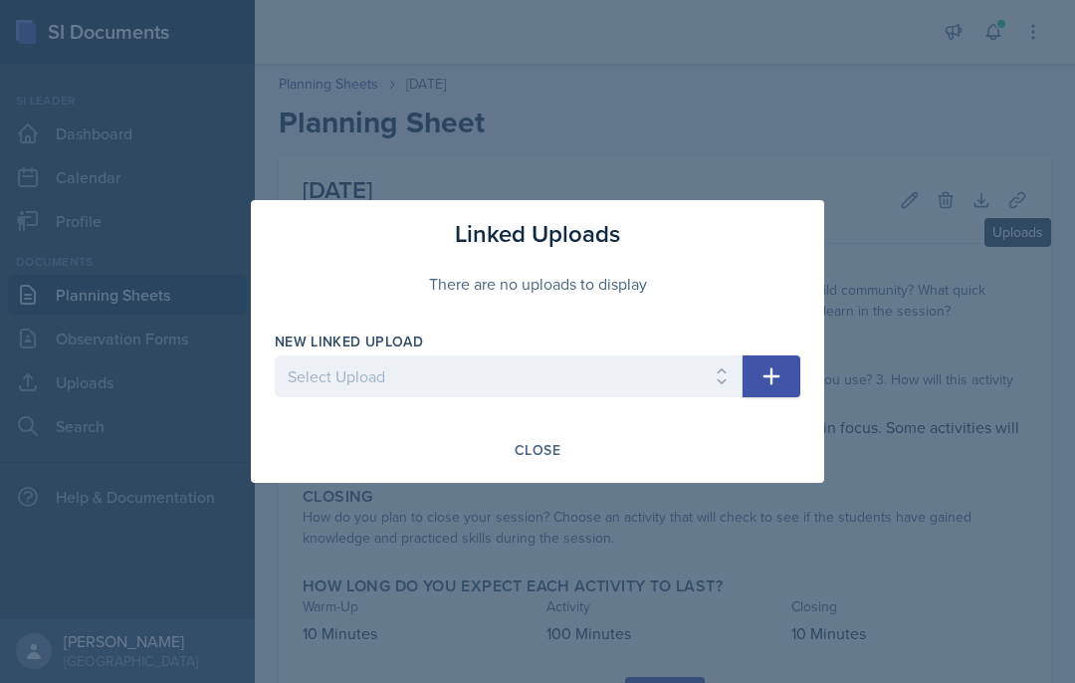
click at [715, 455] on div "Close" at bounding box center [538, 450] width 526 height 34
click at [713, 451] on div "Close" at bounding box center [538, 450] width 526 height 34
click at [768, 444] on div "Close" at bounding box center [538, 450] width 526 height 34
click at [710, 459] on div "Close" at bounding box center [538, 450] width 526 height 34
click at [633, 476] on div "Linked Uploads There are no uploads to display New Linked Upload Select Upload …" at bounding box center [538, 341] width 574 height 283
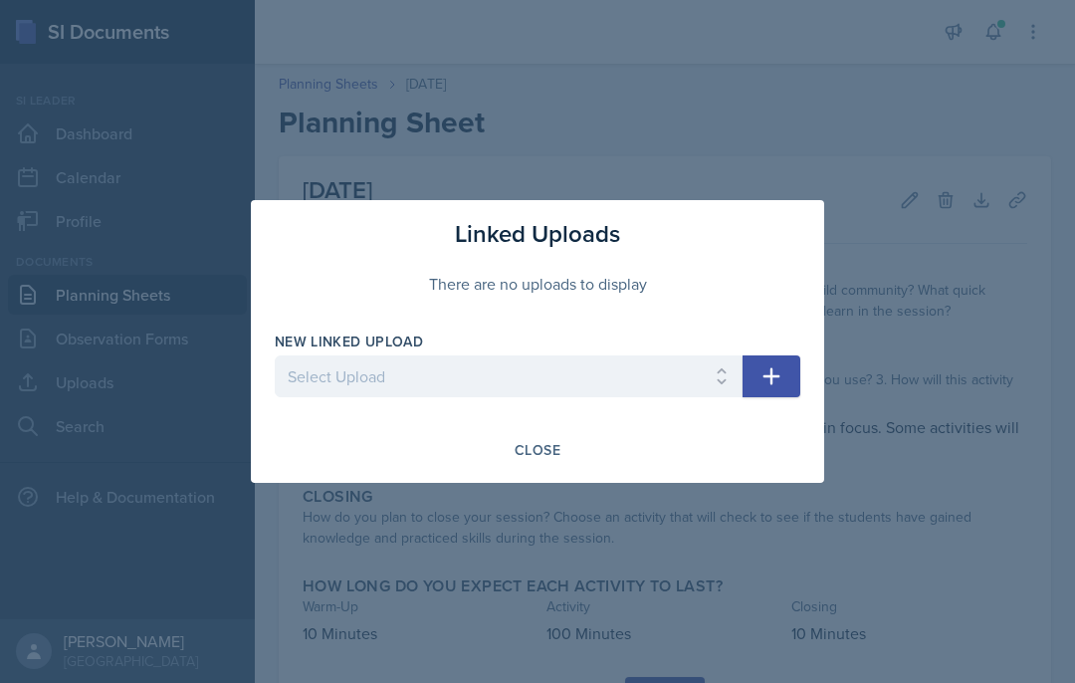
click at [715, 451] on div "Close" at bounding box center [538, 450] width 526 height 34
click at [722, 449] on div "Close" at bounding box center [538, 450] width 526 height 34
click at [696, 451] on div "Close" at bounding box center [538, 450] width 526 height 34
click at [546, 536] on div at bounding box center [537, 341] width 1075 height 683
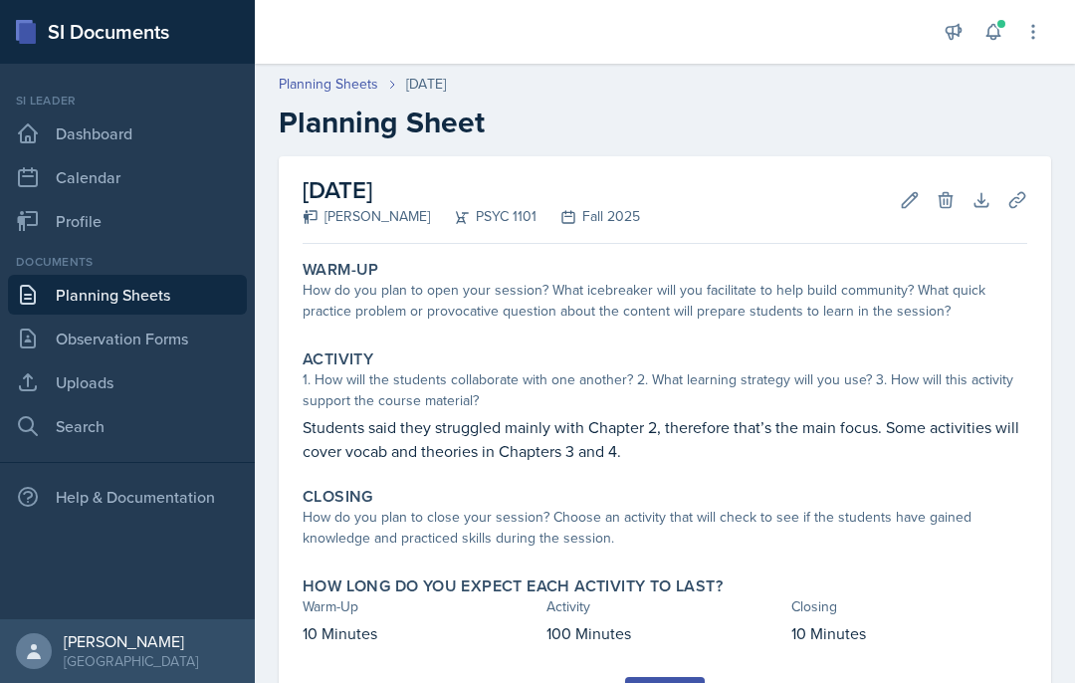
click at [903, 198] on icon at bounding box center [910, 200] width 20 height 20
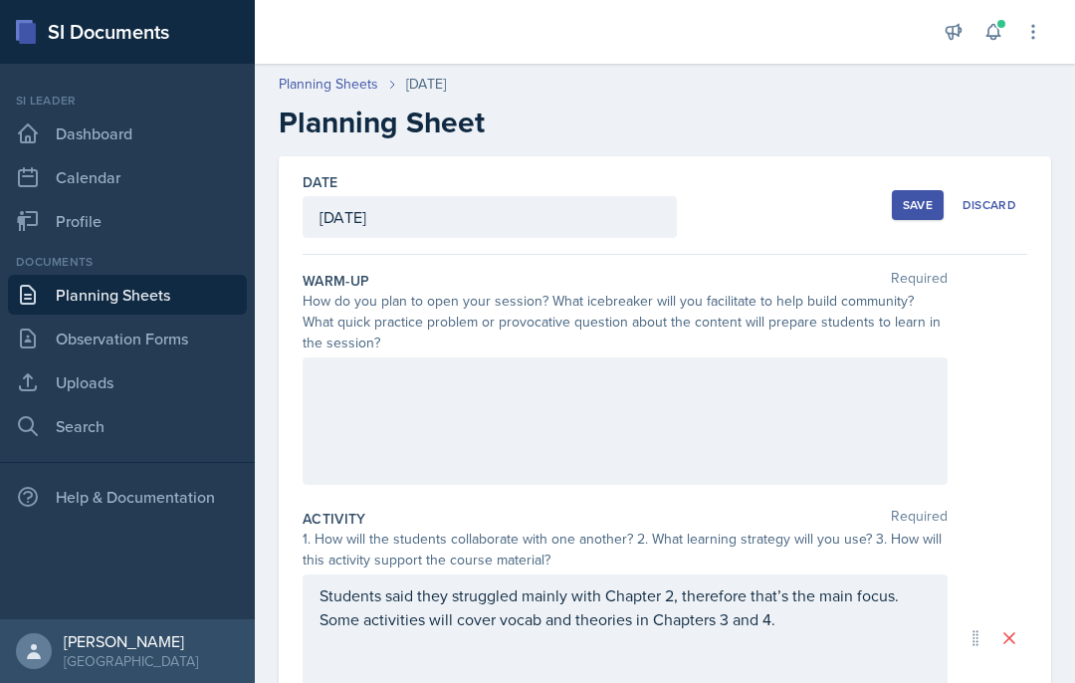
click at [456, 420] on div at bounding box center [625, 420] width 645 height 127
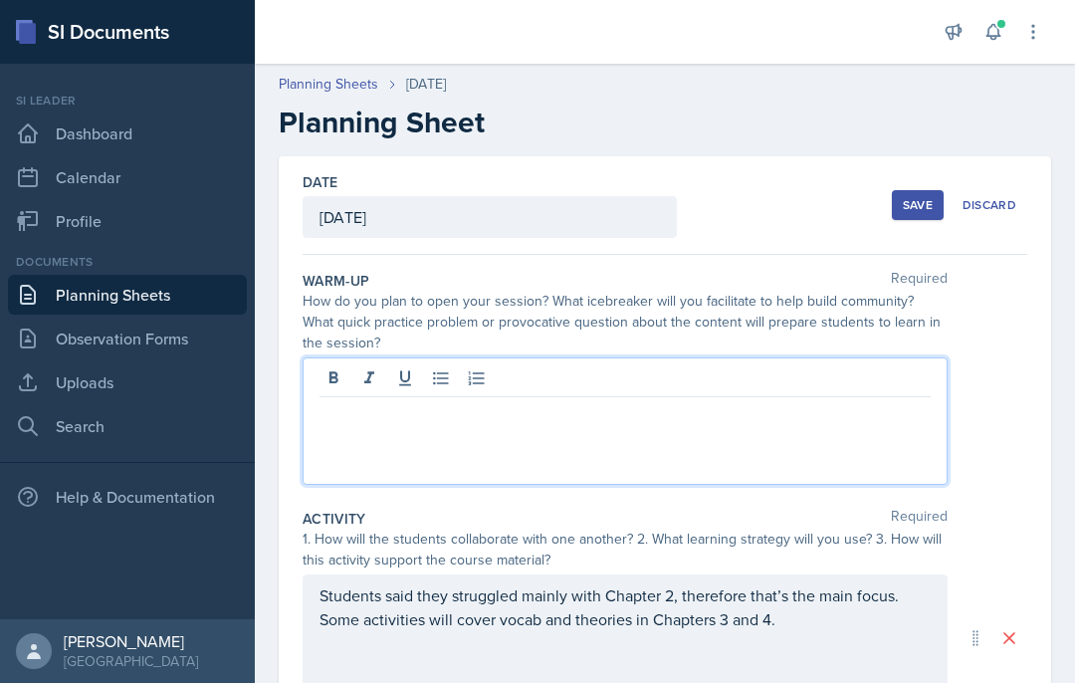
click at [336, 401] on p at bounding box center [625, 413] width 611 height 24
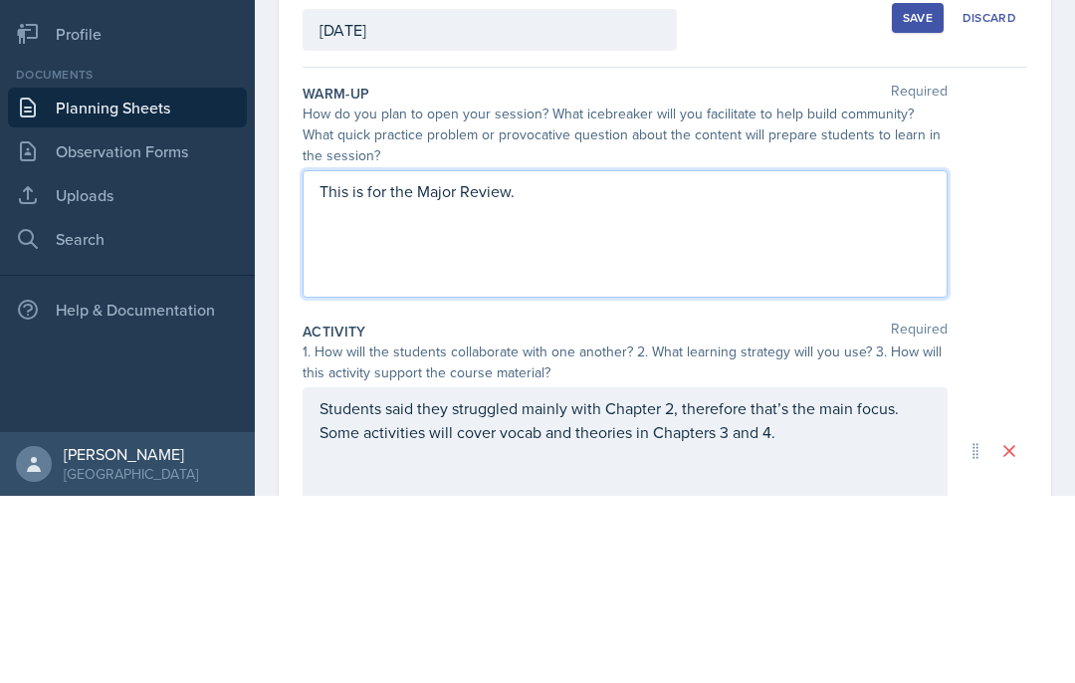
click at [444, 366] on p "This is for the Major Review." at bounding box center [625, 378] width 611 height 24
click at [599, 366] on p "This is for the Major Review." at bounding box center [625, 378] width 611 height 25
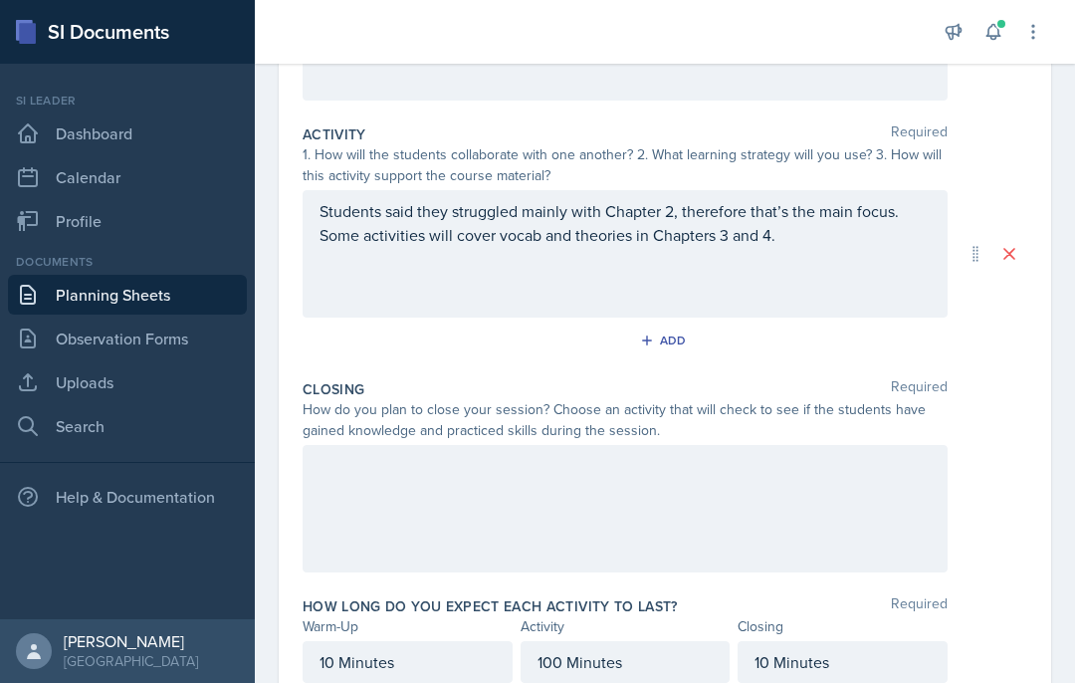
scroll to position [382, 0]
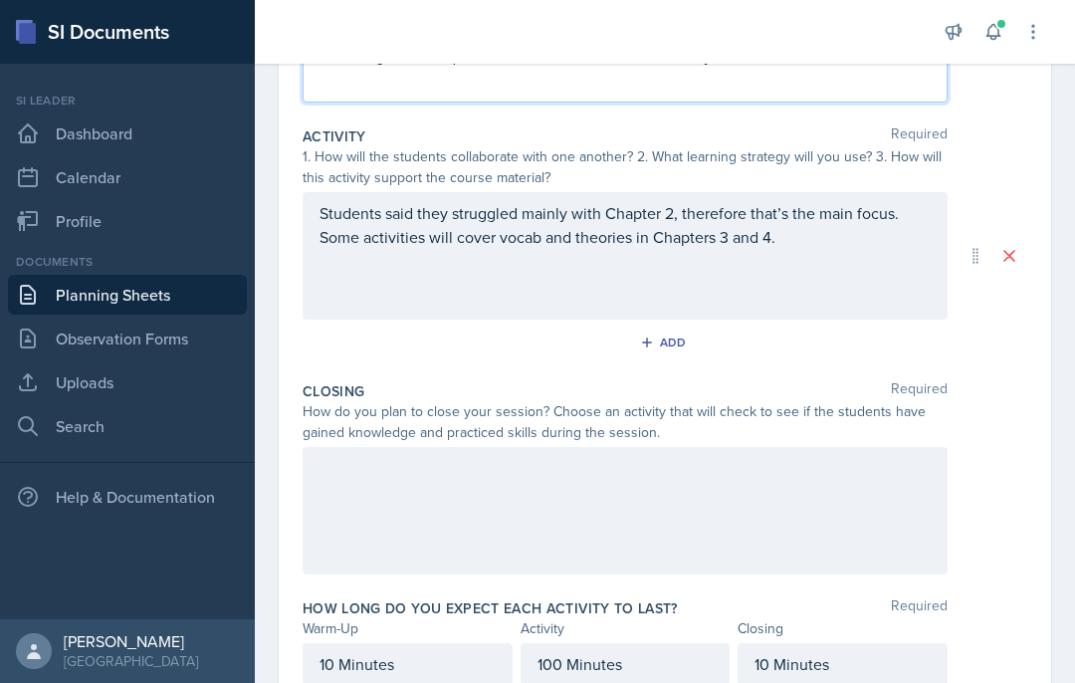
click at [567, 447] on div at bounding box center [625, 510] width 645 height 127
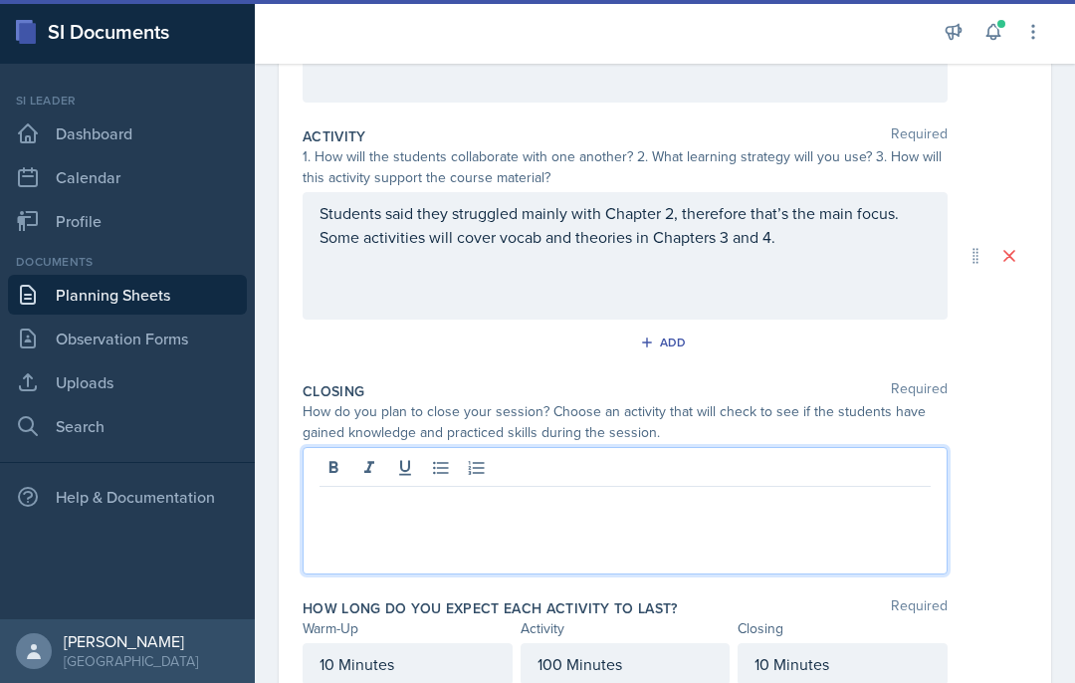
click at [584, 458] on div at bounding box center [625, 510] width 645 height 127
click at [595, 448] on div at bounding box center [625, 510] width 645 height 127
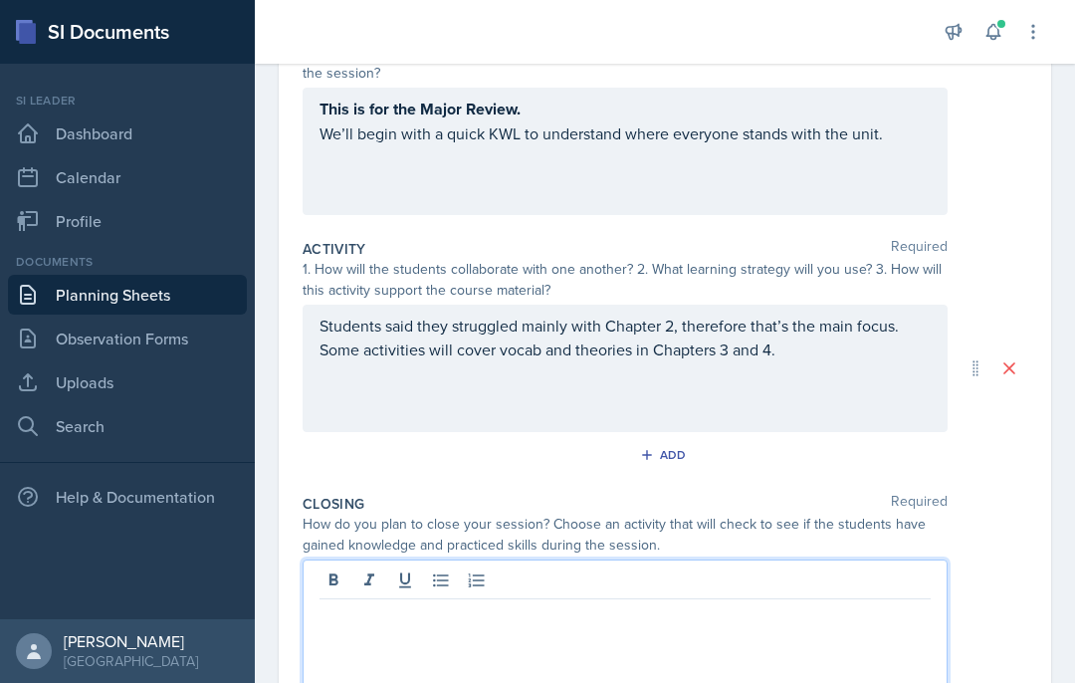
scroll to position [275, 0]
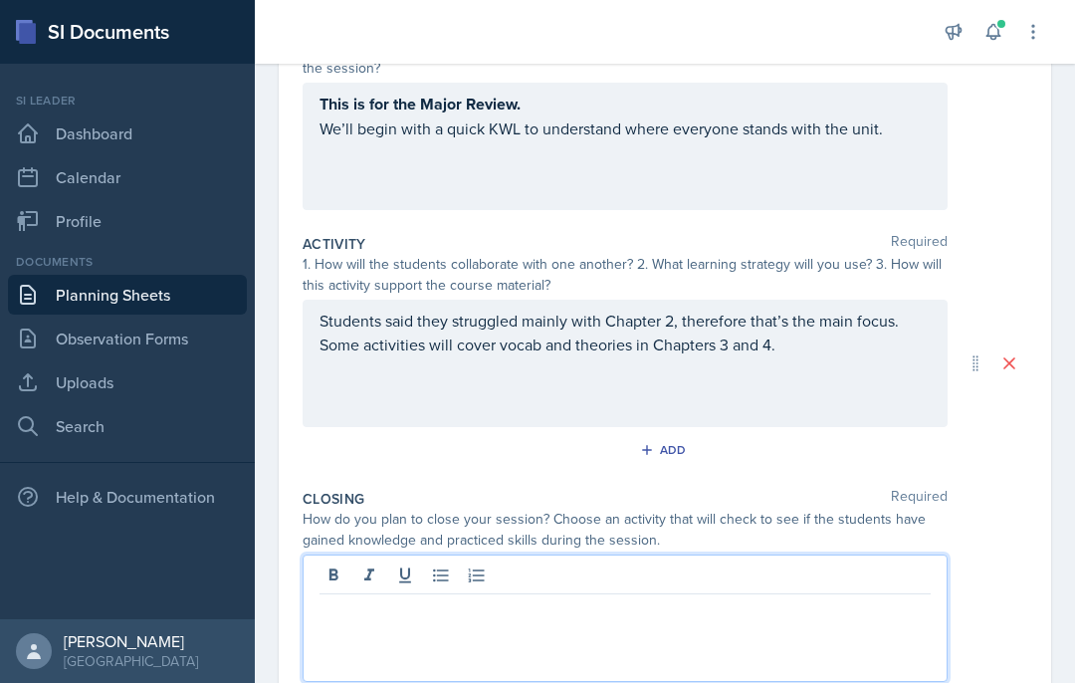
click at [517, 555] on div at bounding box center [625, 618] width 645 height 127
click at [502, 558] on div at bounding box center [625, 618] width 645 height 127
click at [528, 598] on p at bounding box center [625, 610] width 611 height 24
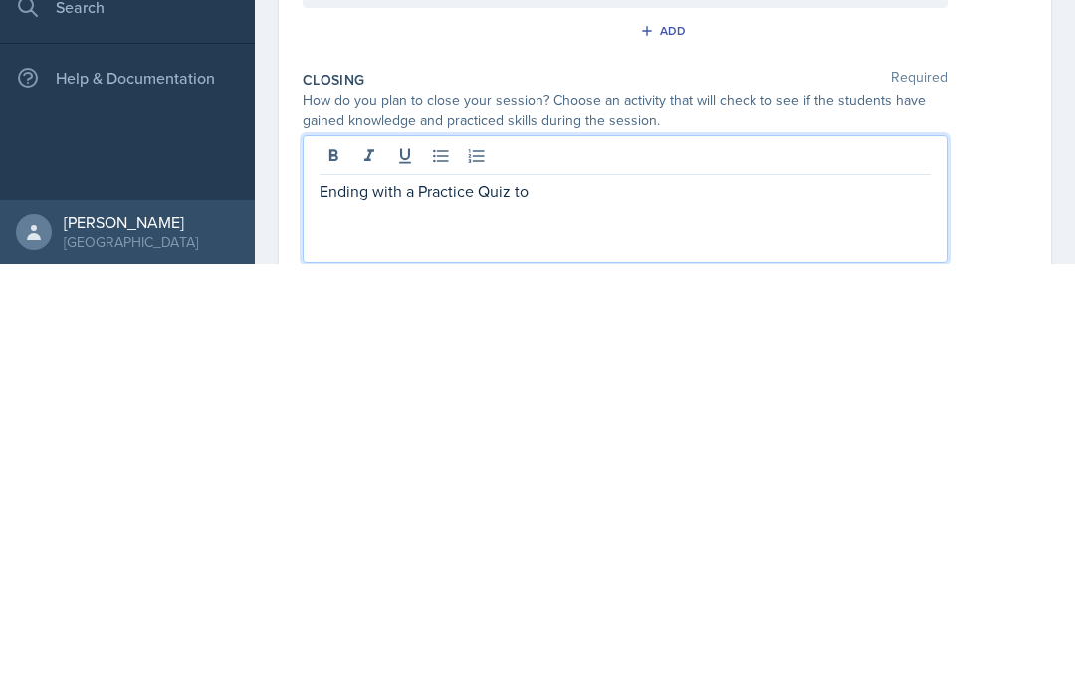
click at [447, 598] on p "Ending with a Practice Quiz to" at bounding box center [625, 610] width 611 height 24
click at [345, 562] on button at bounding box center [334, 576] width 28 height 28
click at [604, 598] on p "Ending with a Practice Quiz to" at bounding box center [625, 610] width 611 height 25
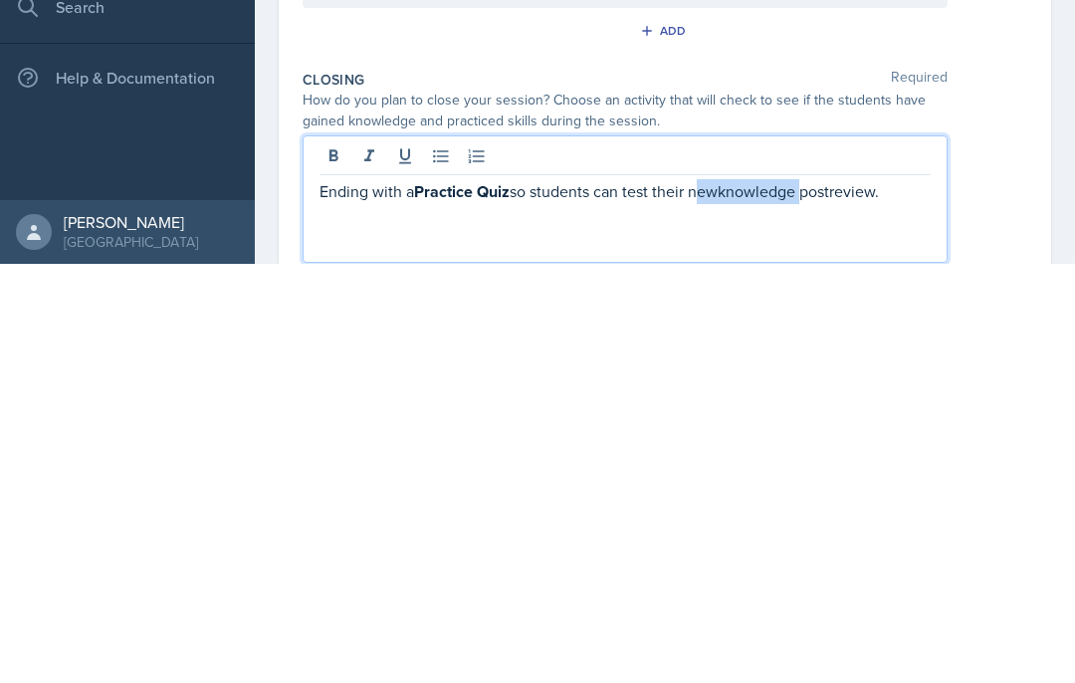
click at [758, 598] on p "Ending with a Practice Quiz so students can test their newknowledge postreview." at bounding box center [625, 610] width 611 height 25
click at [863, 598] on p "Ending with a Practice Quiz so students can test their new knowledge postreview." at bounding box center [625, 610] width 611 height 25
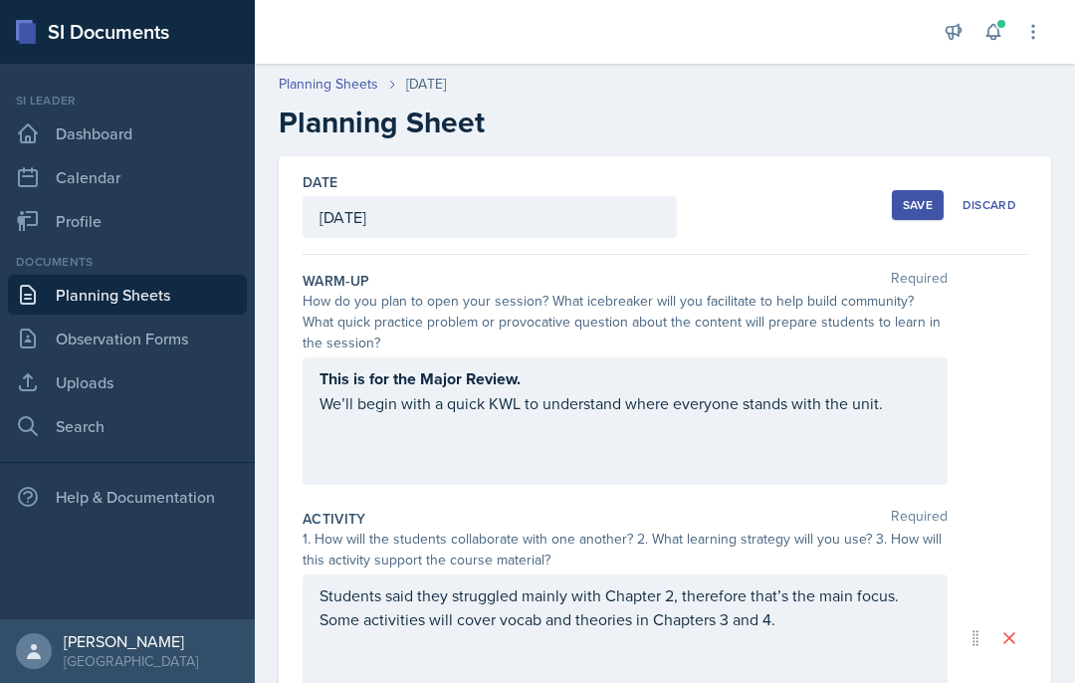
scroll to position [0, 0]
click at [922, 197] on div "Save" at bounding box center [918, 205] width 30 height 16
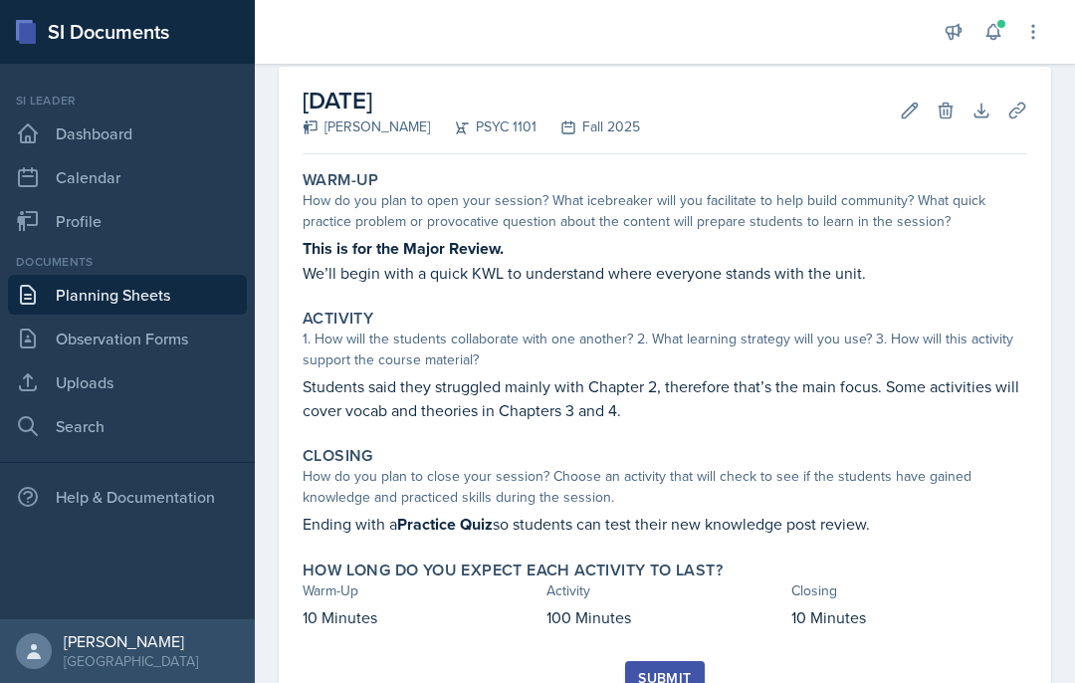
scroll to position [90, 0]
click at [676, 670] on div "Submit" at bounding box center [664, 678] width 53 height 16
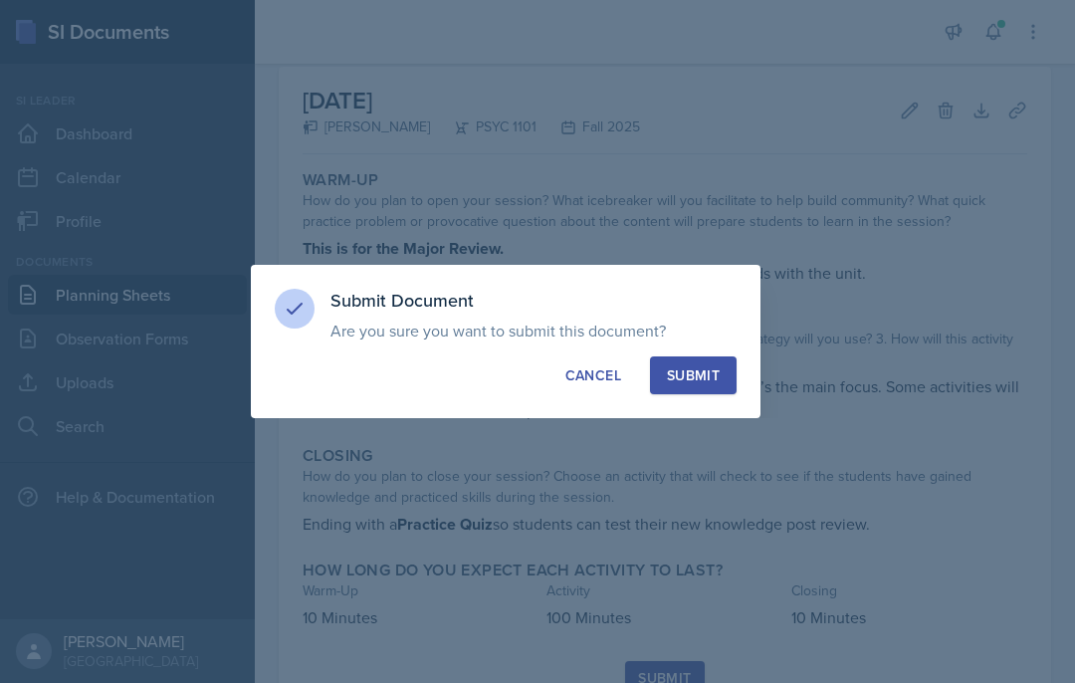
click at [712, 380] on div "Submit" at bounding box center [693, 375] width 53 height 20
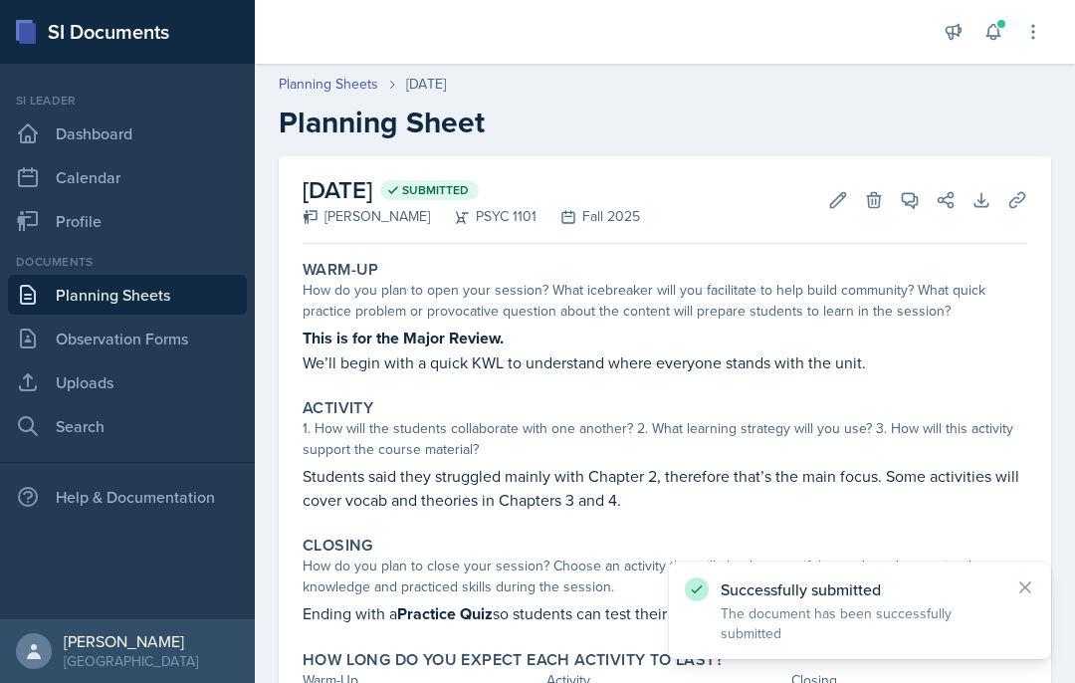
scroll to position [0, 0]
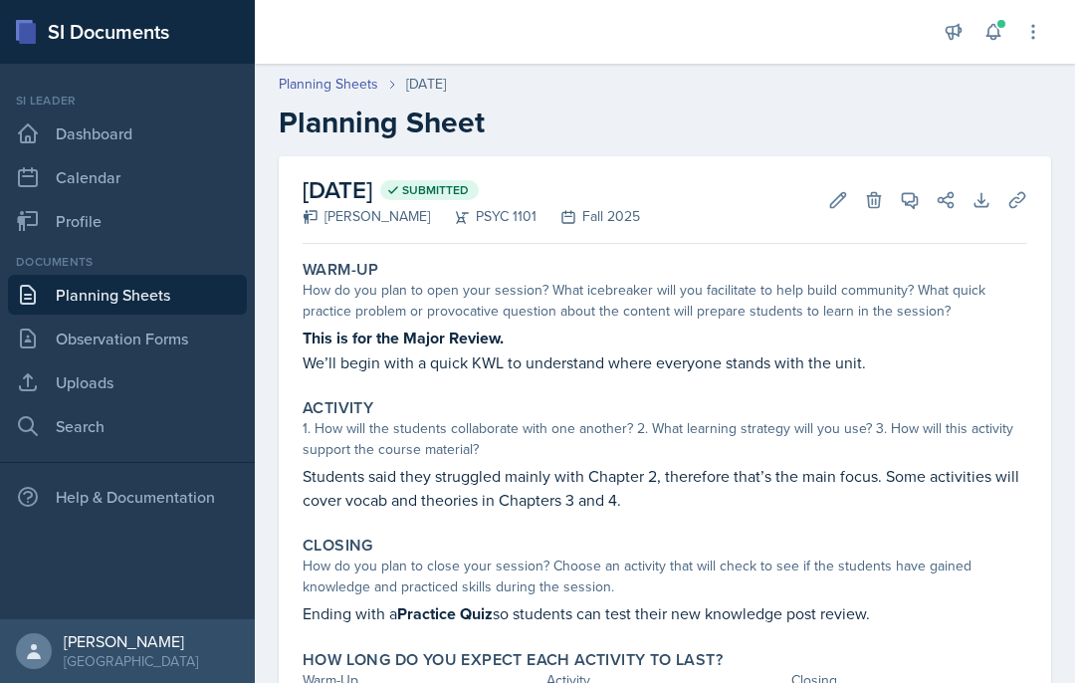
click at [164, 275] on link "Planning Sheets" at bounding box center [127, 295] width 239 height 40
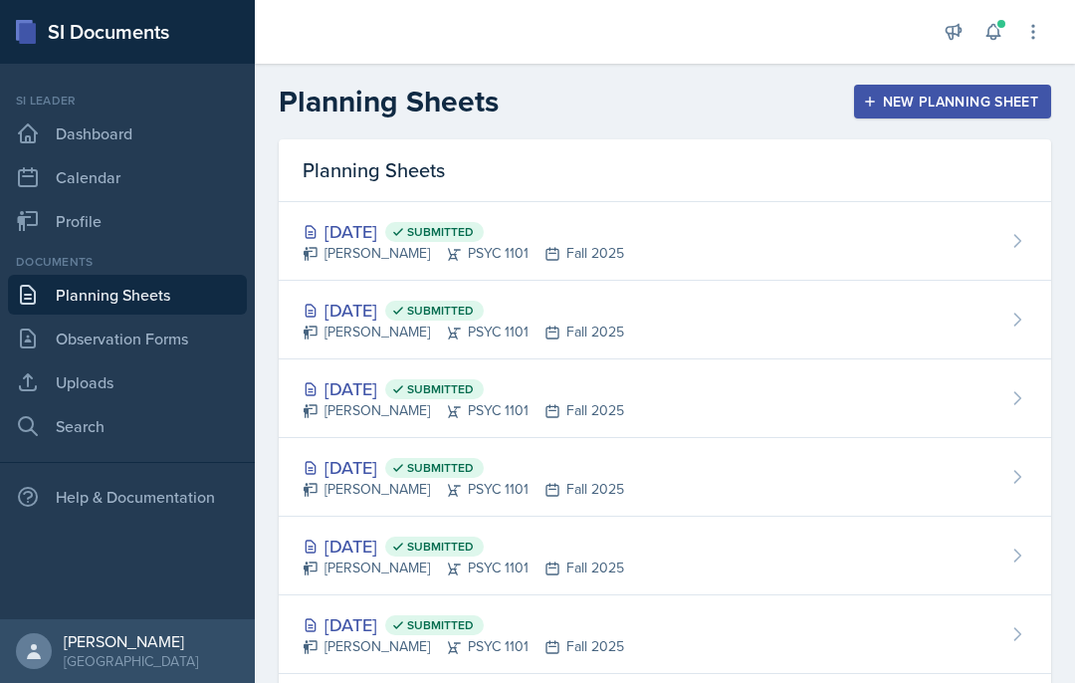
click at [185, 299] on link "Planning Sheets" at bounding box center [127, 295] width 239 height 40
